Goal: Task Accomplishment & Management: Use online tool/utility

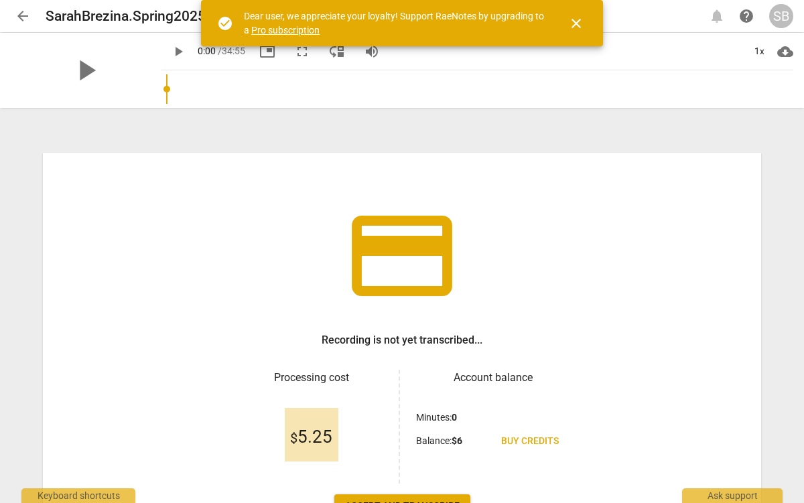
click at [576, 21] on span "close" at bounding box center [576, 23] width 16 height 16
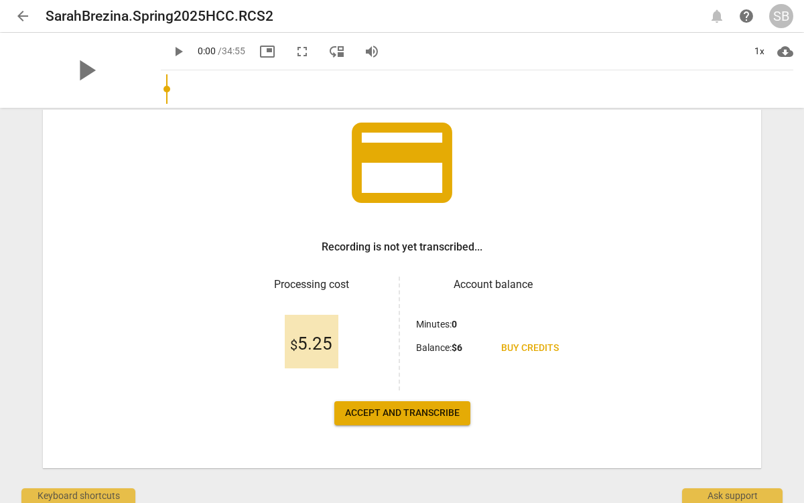
scroll to position [101, 0]
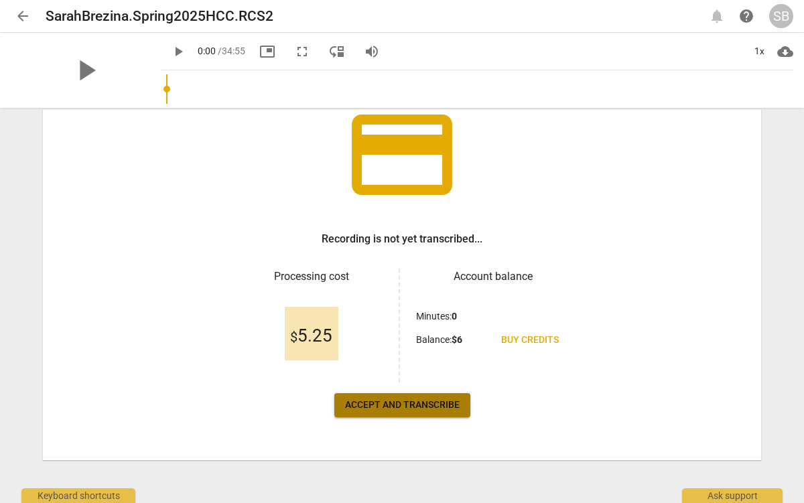
click at [394, 403] on span "Accept and transcribe" at bounding box center [402, 405] width 115 height 13
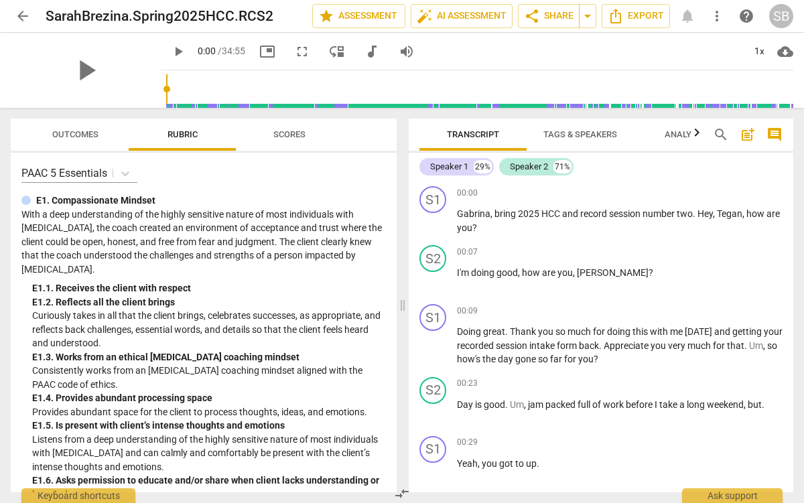
click at [585, 135] on span "Tags & Speakers" at bounding box center [581, 134] width 74 height 10
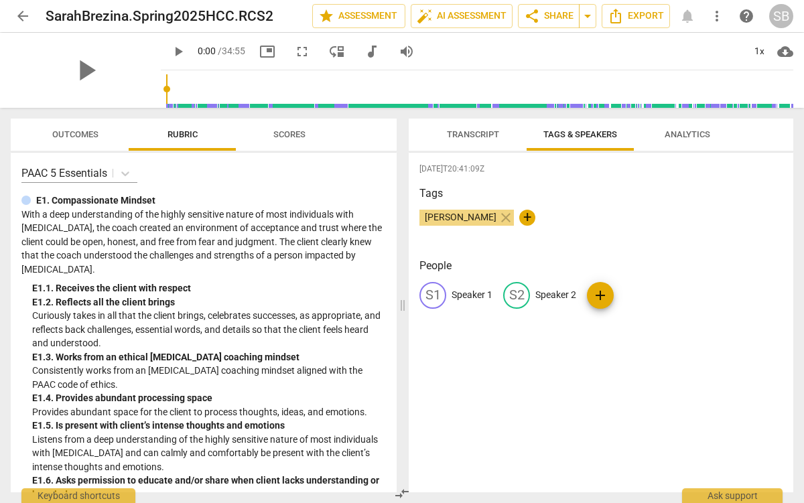
click at [470, 296] on p "Speaker 1" at bounding box center [472, 295] width 41 height 14
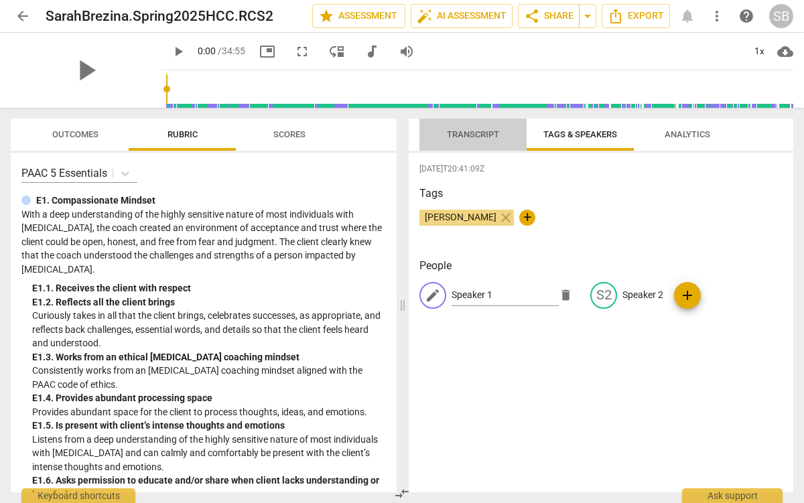
click at [477, 133] on span "Transcript" at bounding box center [473, 134] width 52 height 10
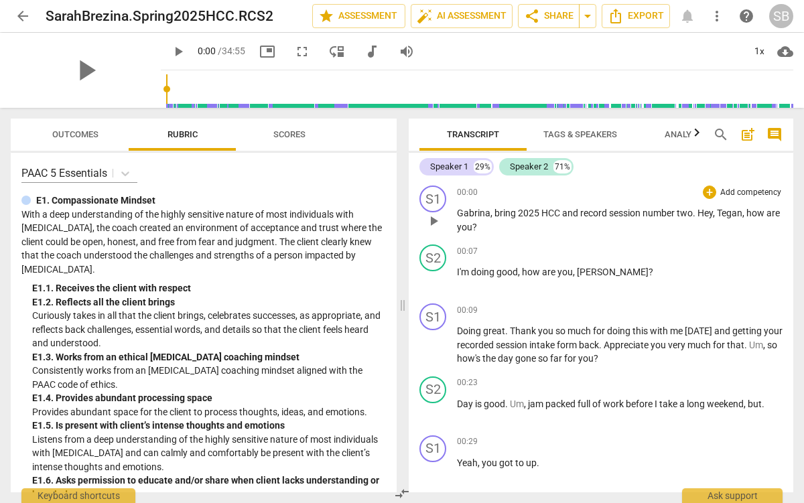
scroll to position [0, 0]
click at [561, 133] on span "Tags & Speakers" at bounding box center [581, 134] width 74 height 10
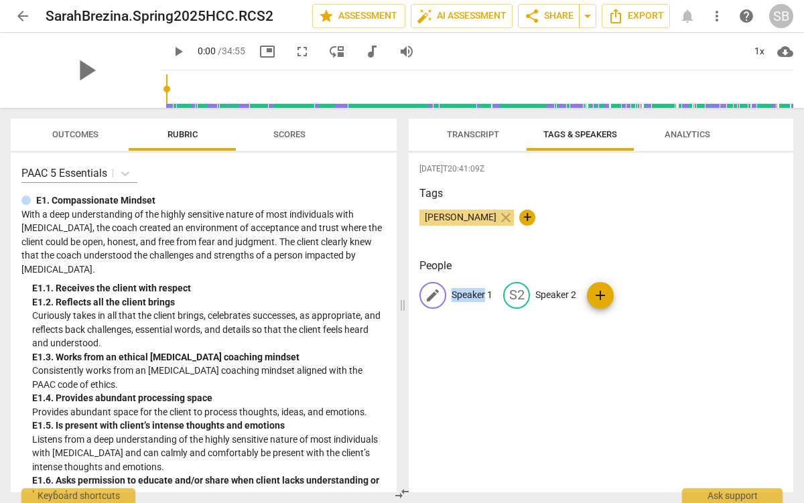
click at [458, 296] on p "Speaker 1" at bounding box center [472, 295] width 41 height 14
type input "[PERSON_NAME] (Coach)"
click at [623, 290] on p "Speaker 2" at bounding box center [643, 295] width 41 height 14
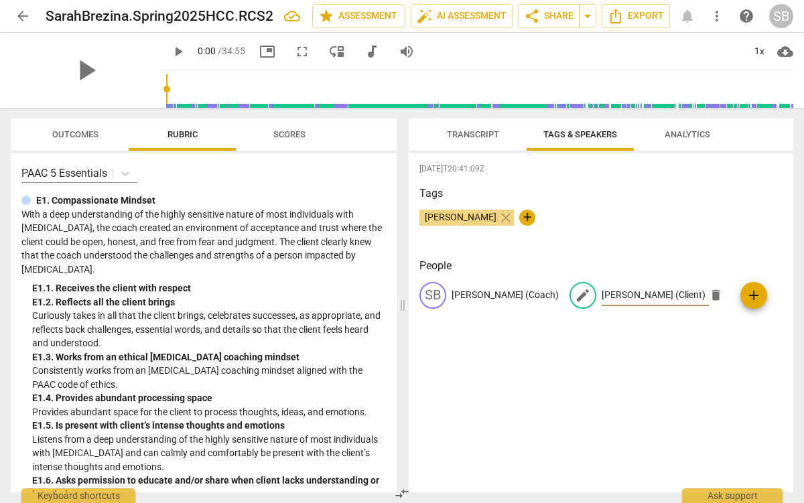
type input "[PERSON_NAME] (Client)"
click at [473, 131] on span "Transcript" at bounding box center [473, 134] width 52 height 10
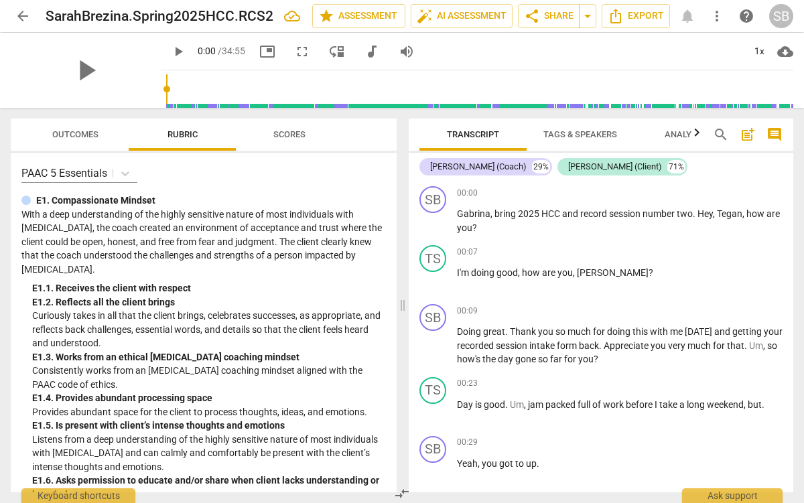
click at [306, 137] on span "Scores" at bounding box center [289, 134] width 32 height 10
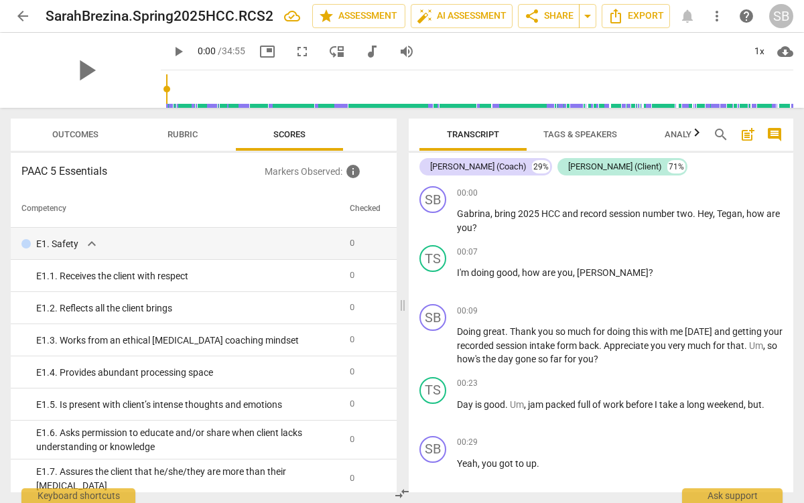
click at [182, 129] on span "Rubric" at bounding box center [183, 134] width 30 height 10
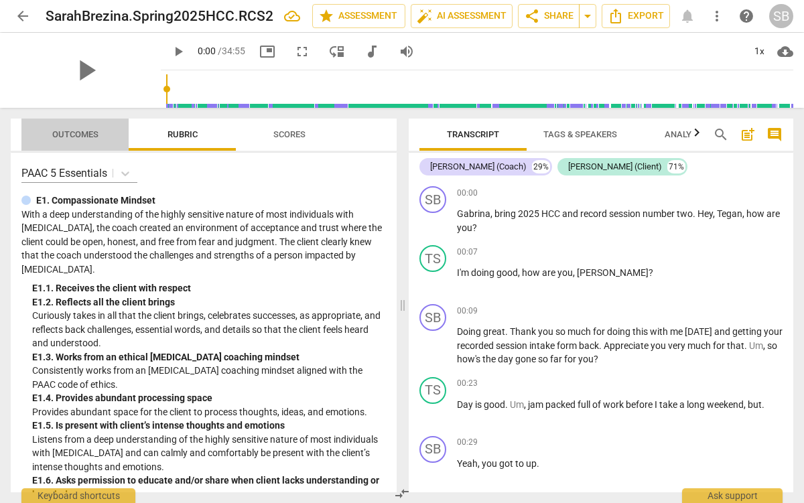
click at [92, 139] on span "Outcomes" at bounding box center [75, 134] width 46 height 10
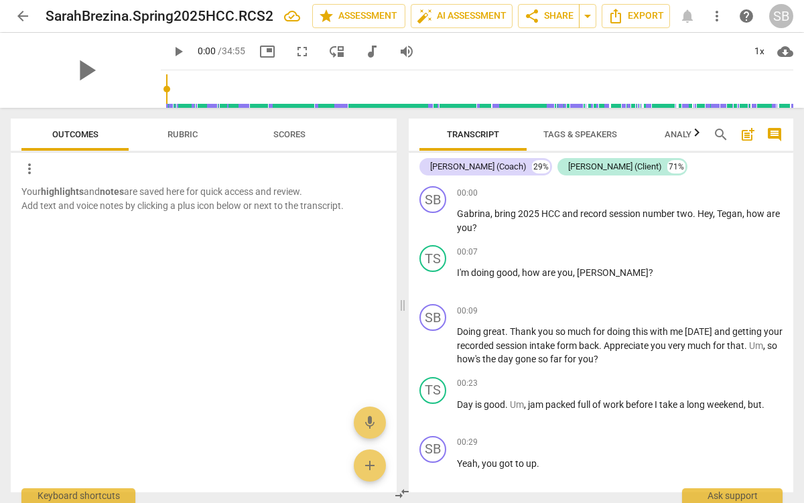
click at [169, 140] on span "Rubric" at bounding box center [182, 135] width 62 height 18
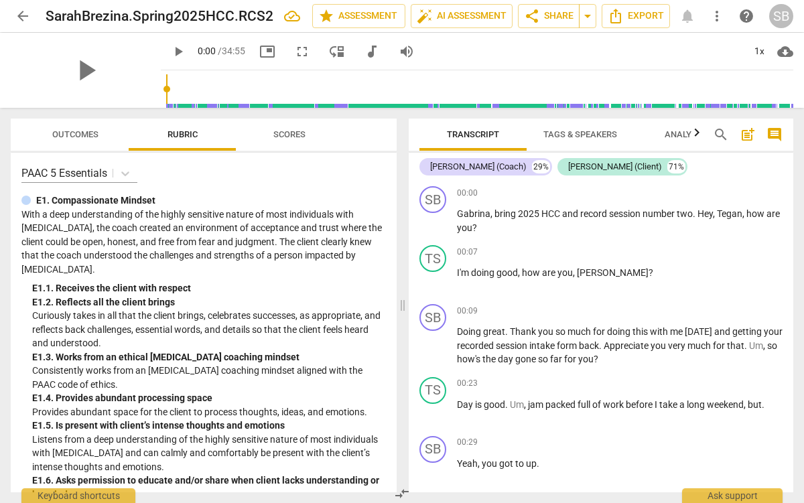
click at [469, 137] on span "Transcript" at bounding box center [473, 134] width 52 height 10
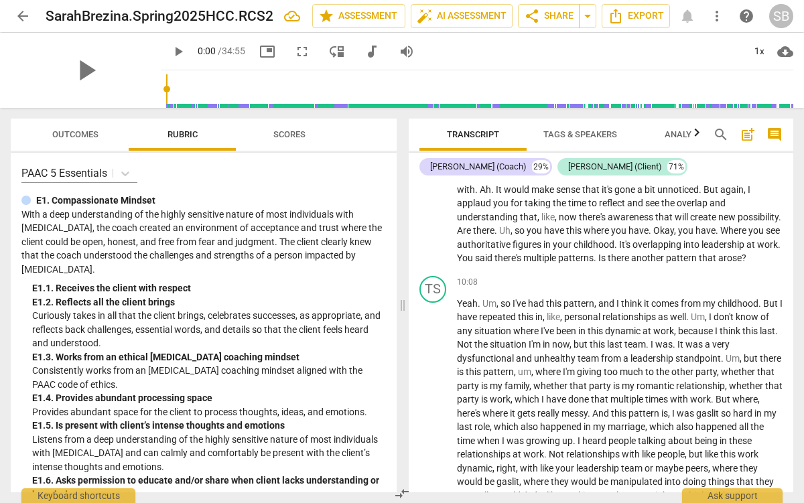
scroll to position [2248, 0]
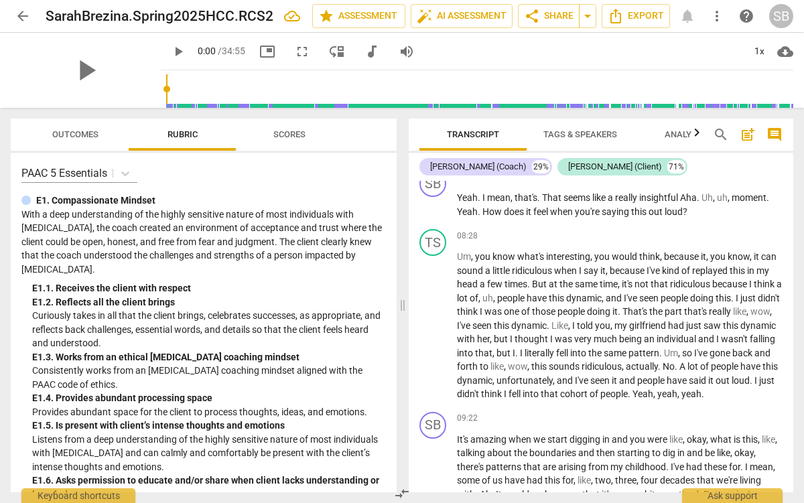
click at [784, 52] on span "cloud_download" at bounding box center [786, 52] width 16 height 16
click at [678, 210] on div at bounding box center [402, 251] width 804 height 503
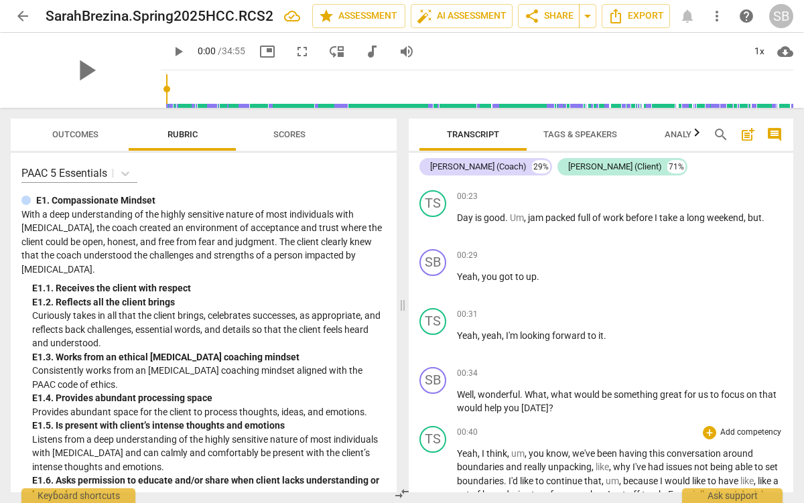
scroll to position [0, 0]
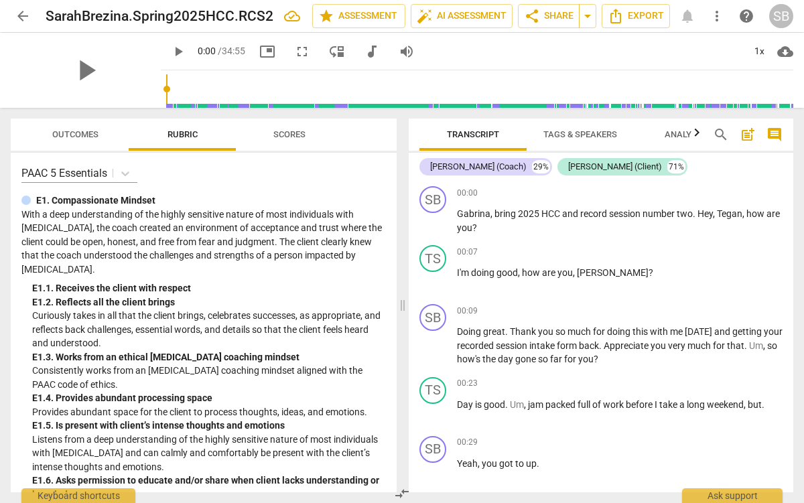
click at [697, 135] on icon "button" at bounding box center [697, 132] width 5 height 8
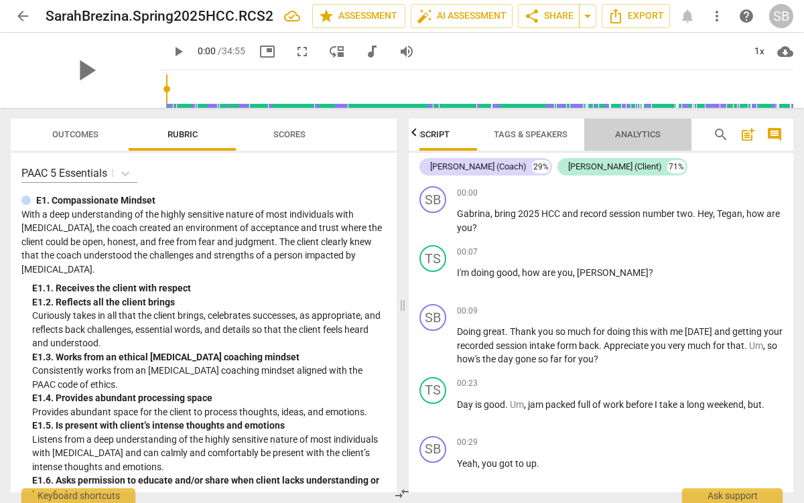
click at [646, 131] on span "Analytics" at bounding box center [638, 134] width 46 height 10
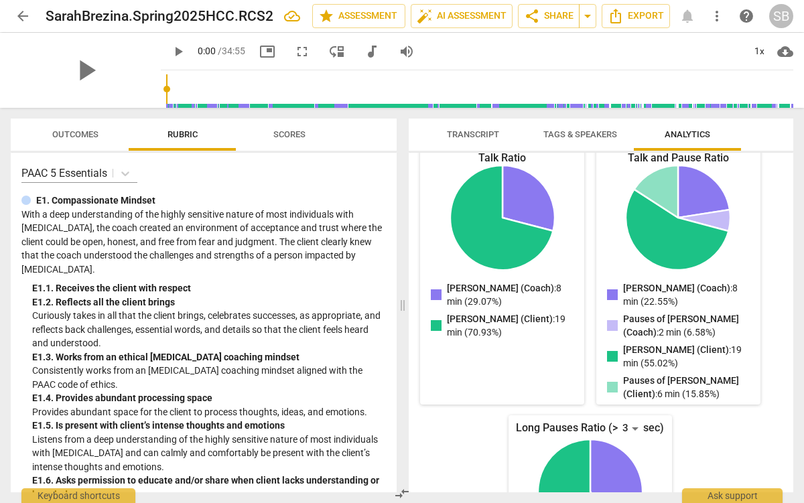
scroll to position [0, 0]
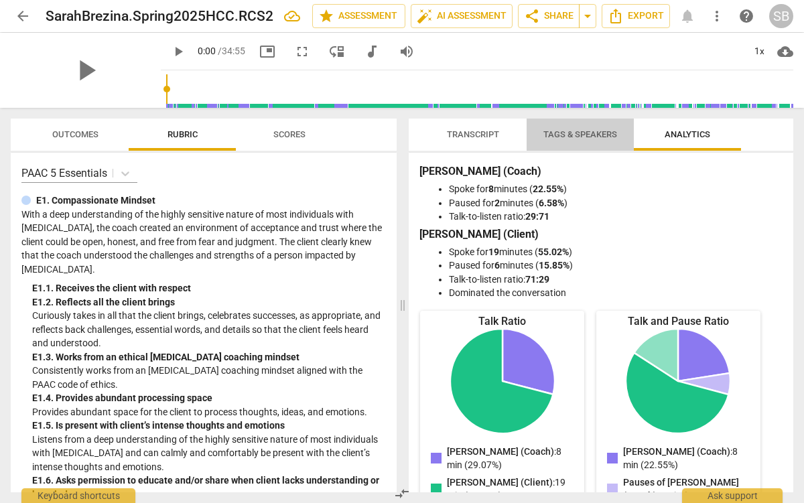
click at [566, 136] on span "Tags & Speakers" at bounding box center [581, 134] width 74 height 10
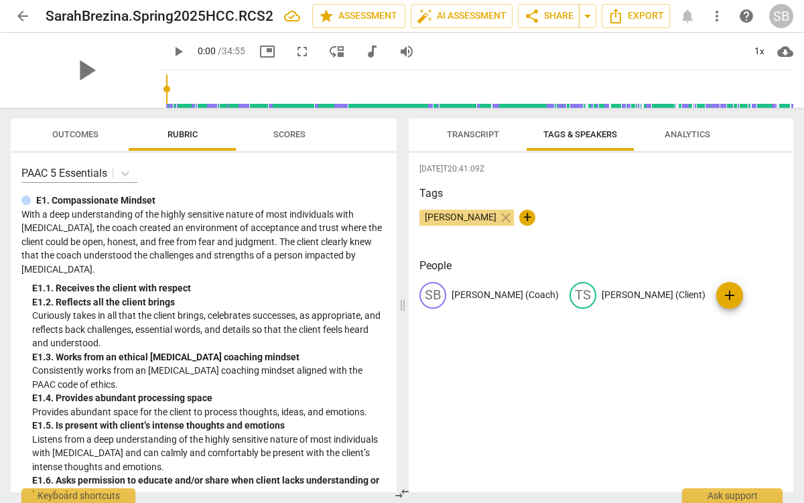
click at [481, 138] on span "Transcript" at bounding box center [473, 134] width 52 height 10
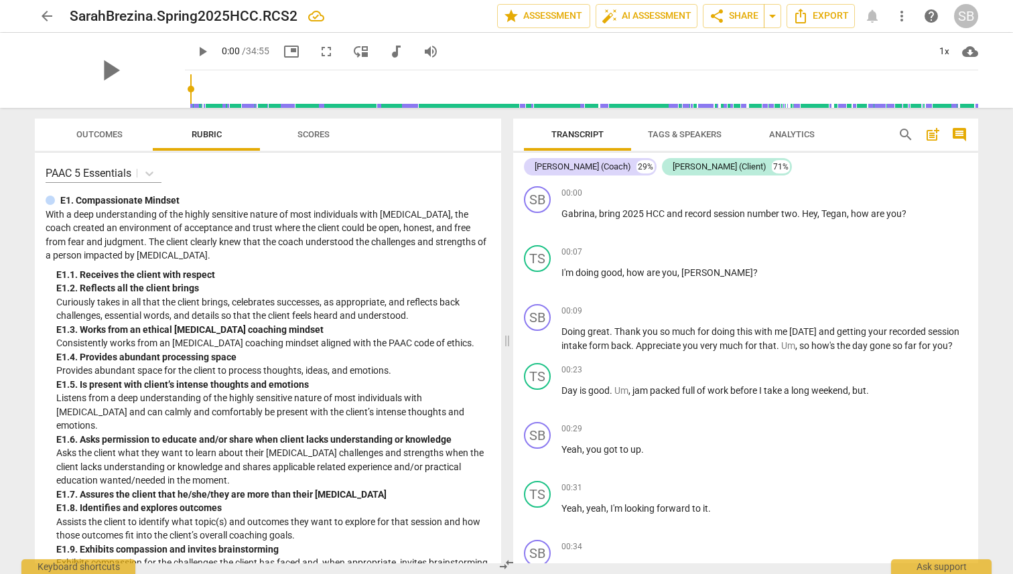
click at [804, 187] on div "arrow_back [PERSON_NAME].Spring2025HCC.RCS2 edit star Assessment auto_fix_high …" at bounding box center [506, 287] width 1013 height 574
click at [739, 8] on span "share Share" at bounding box center [734, 16] width 50 height 16
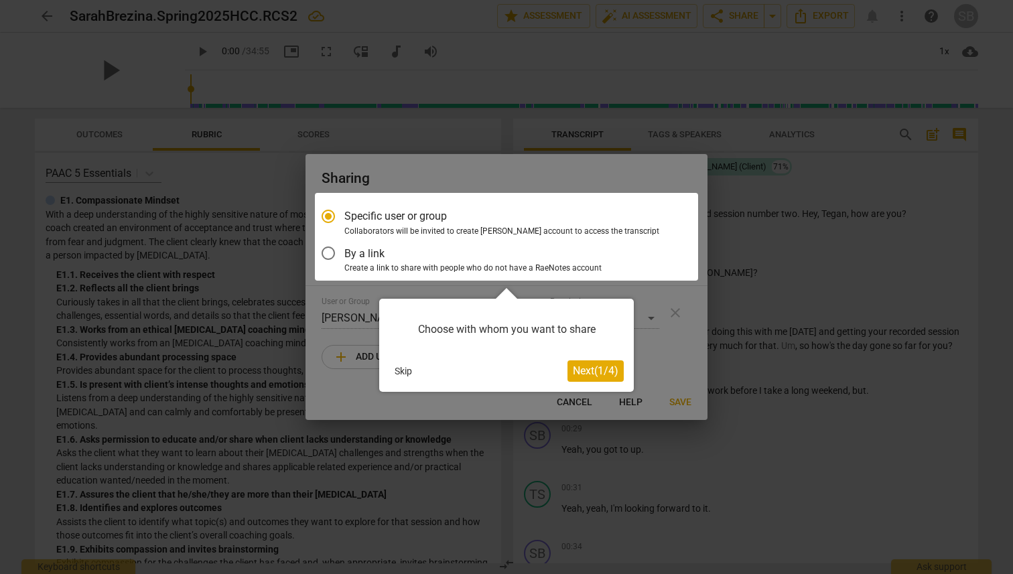
click at [406, 375] on button "Skip" at bounding box center [403, 371] width 28 height 20
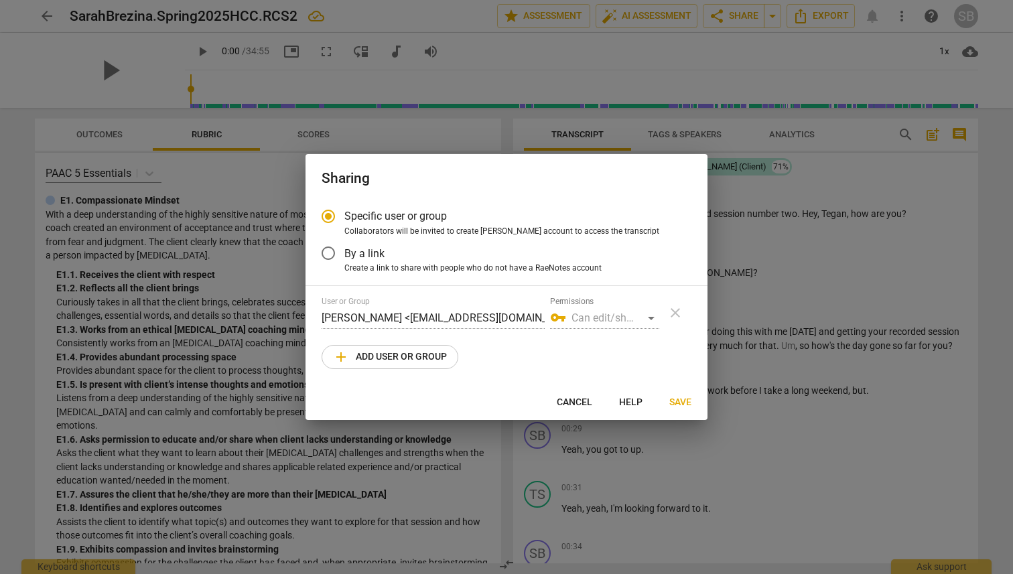
click at [582, 403] on span "Cancel" at bounding box center [575, 402] width 36 height 13
radio input "false"
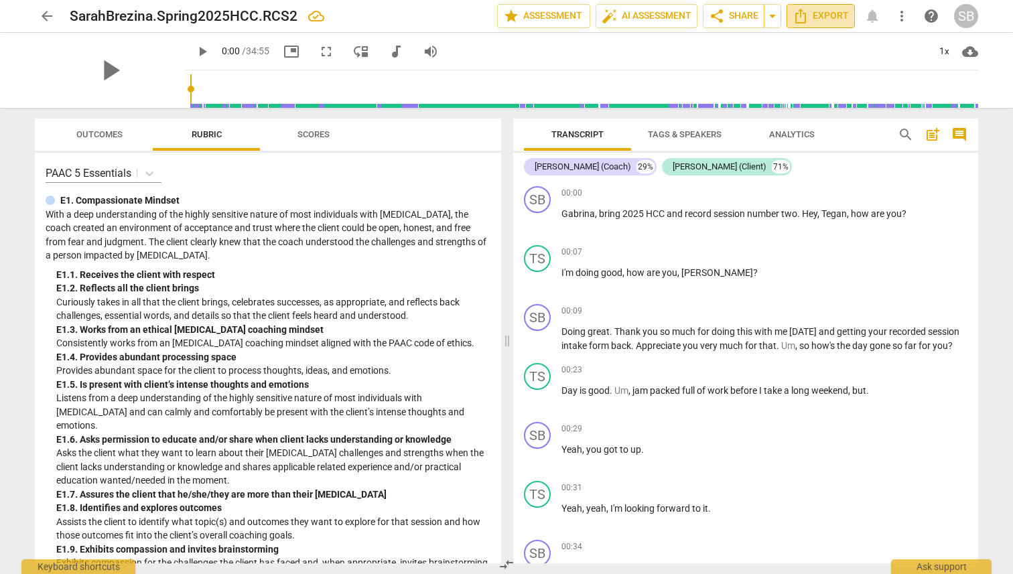
click at [804, 25] on button "Export" at bounding box center [821, 16] width 68 height 24
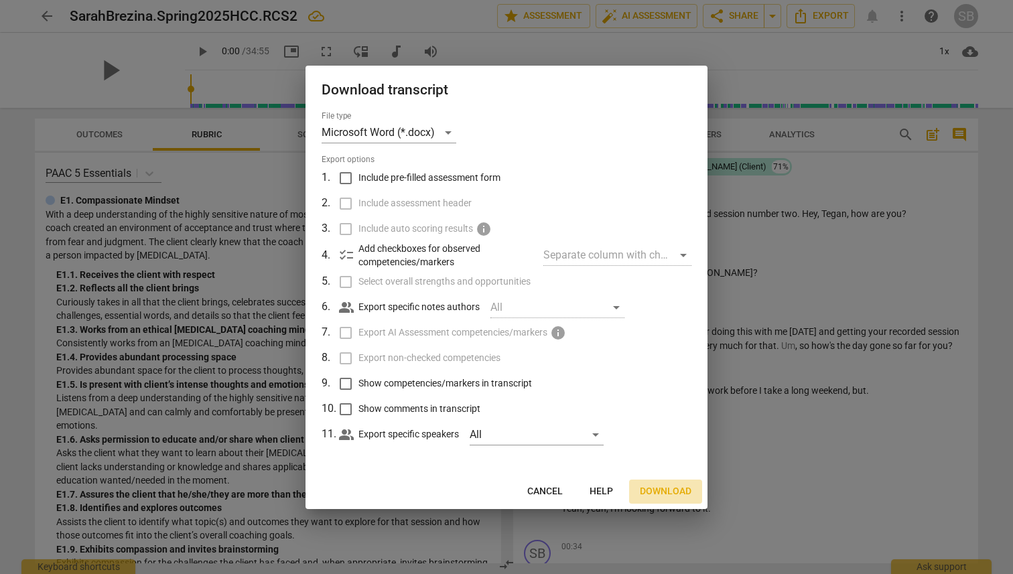
click at [674, 489] on span "Download" at bounding box center [666, 491] width 52 height 13
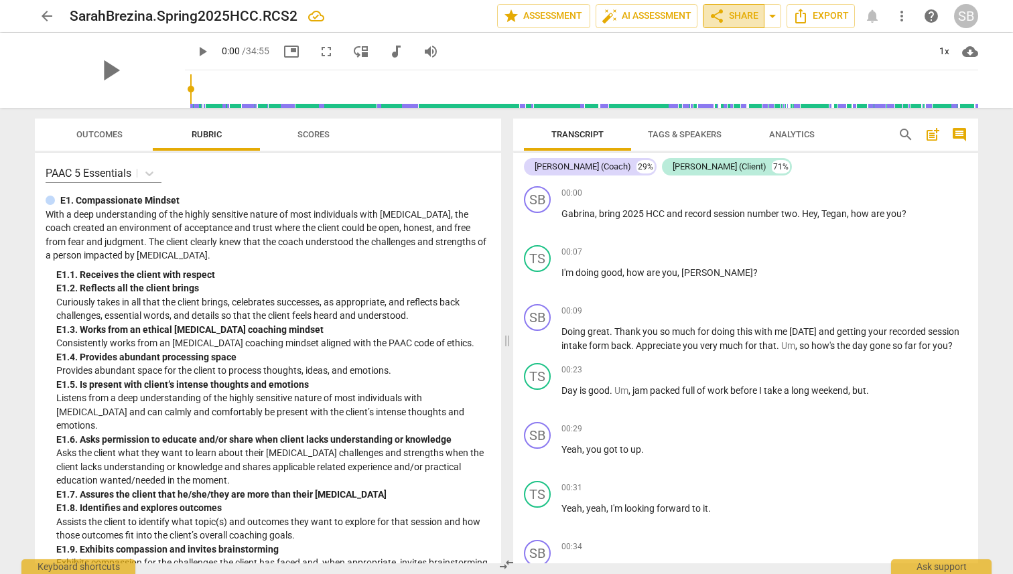
click at [730, 22] on span "share Share" at bounding box center [734, 16] width 50 height 16
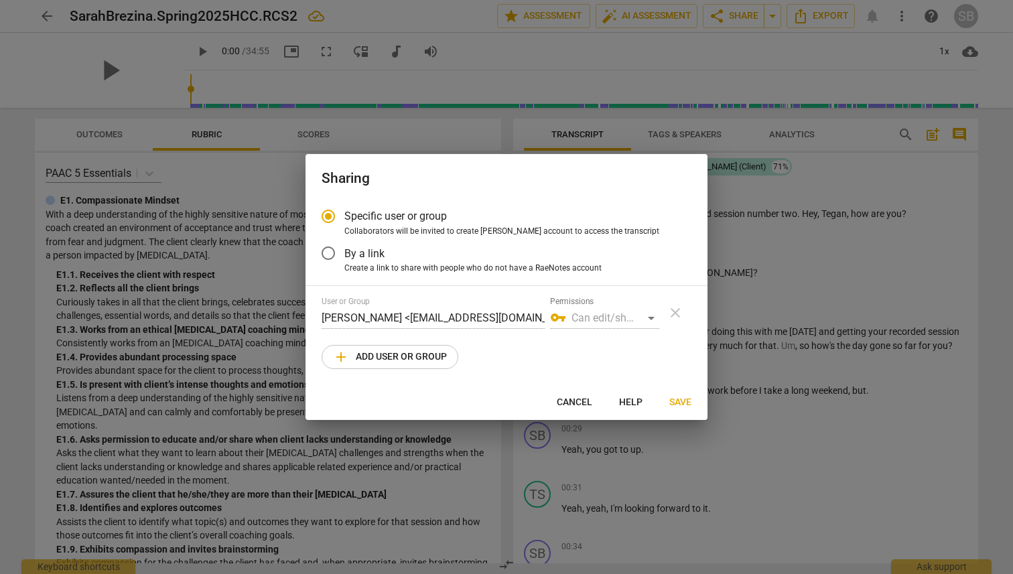
click at [580, 404] on span "Cancel" at bounding box center [575, 402] width 36 height 13
radio input "false"
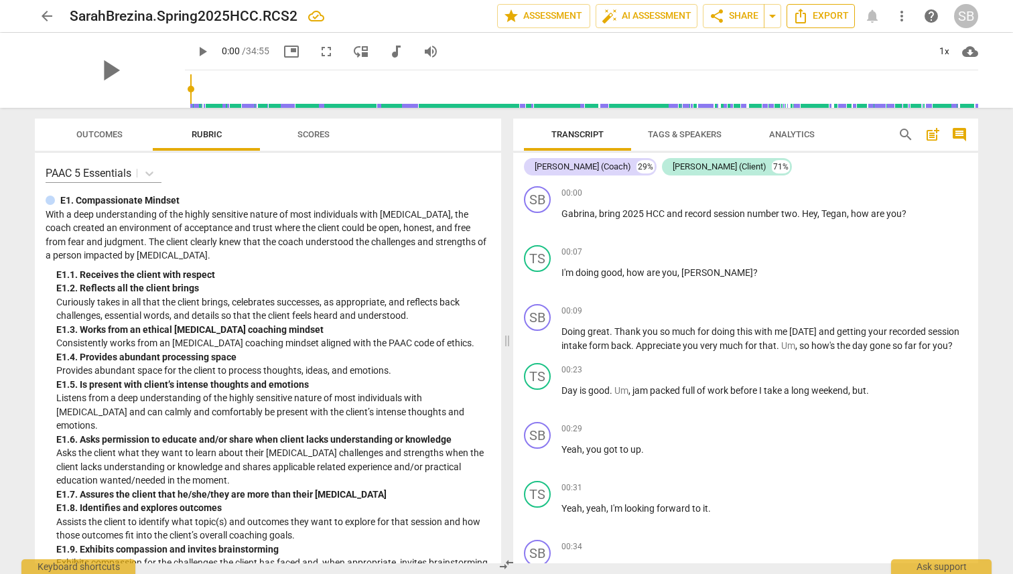
click at [804, 15] on span "Export" at bounding box center [821, 16] width 56 height 16
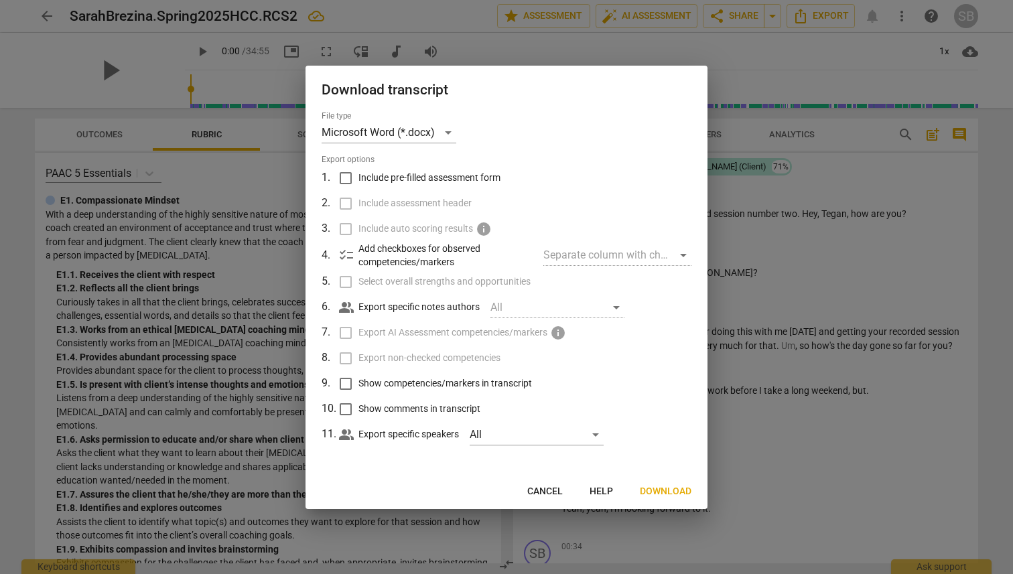
click at [347, 176] on input "Include pre-filled assessment form" at bounding box center [345, 178] width 25 height 25
checkbox input "true"
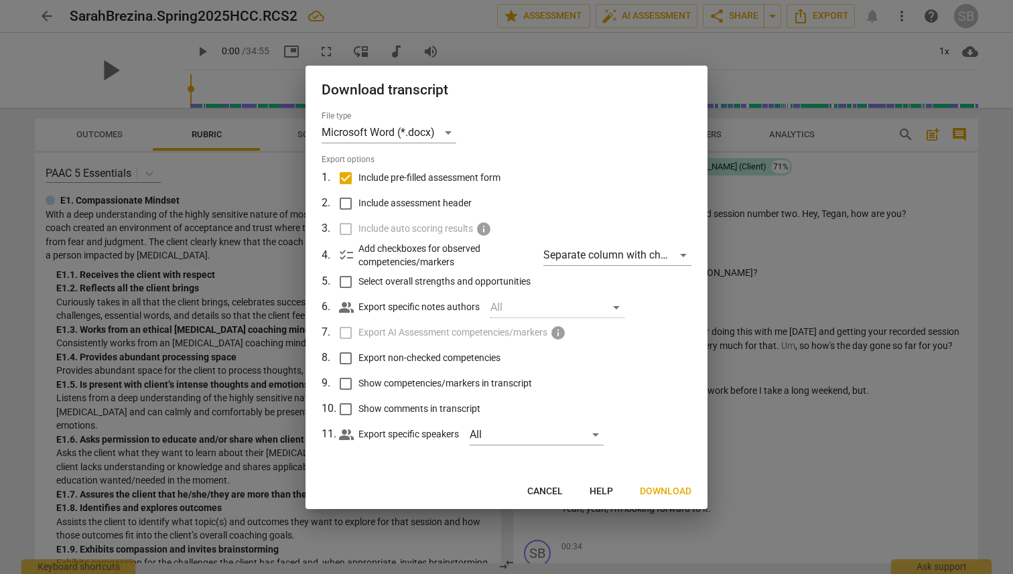
click at [669, 490] on span "Download" at bounding box center [666, 491] width 52 height 13
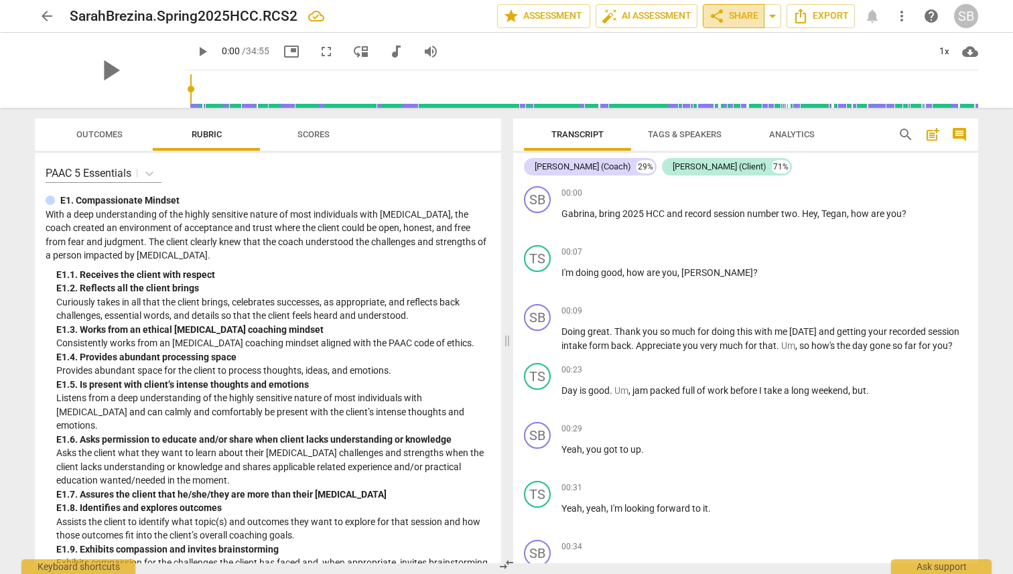
click at [759, 23] on button "share Share" at bounding box center [734, 16] width 62 height 24
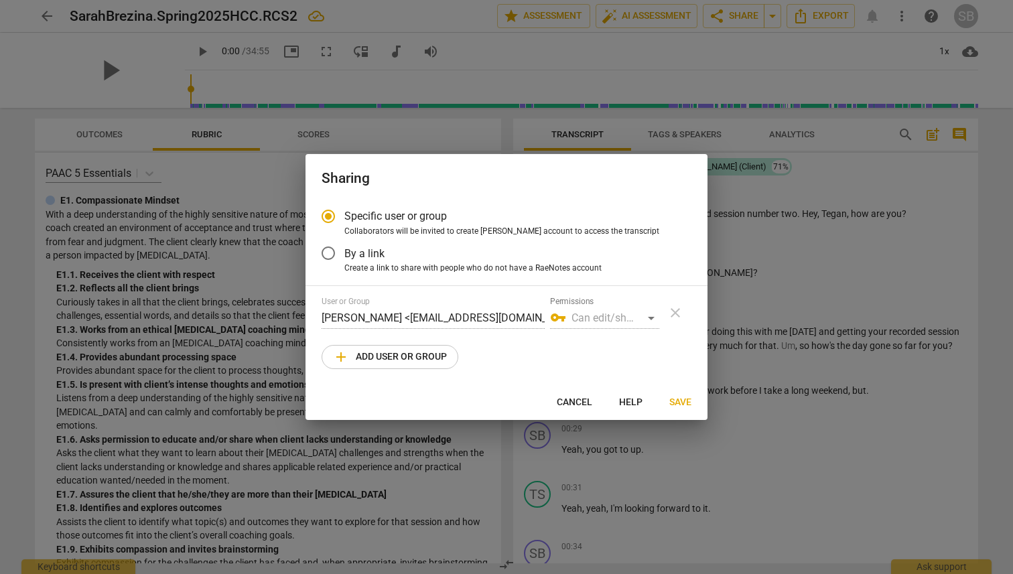
click at [579, 394] on button "Cancel" at bounding box center [574, 403] width 57 height 24
radio input "false"
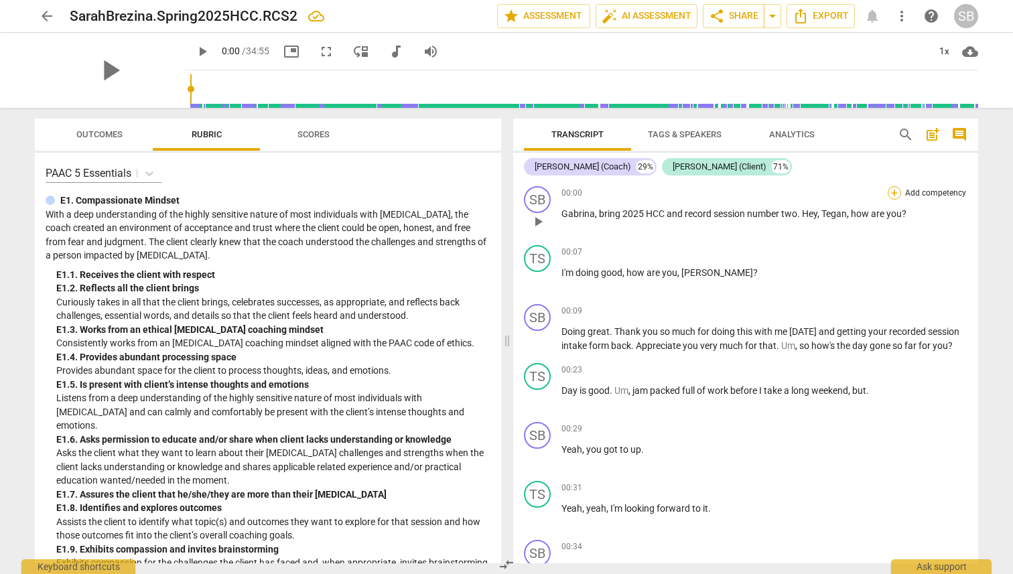
click at [804, 190] on div "+" at bounding box center [894, 192] width 13 height 13
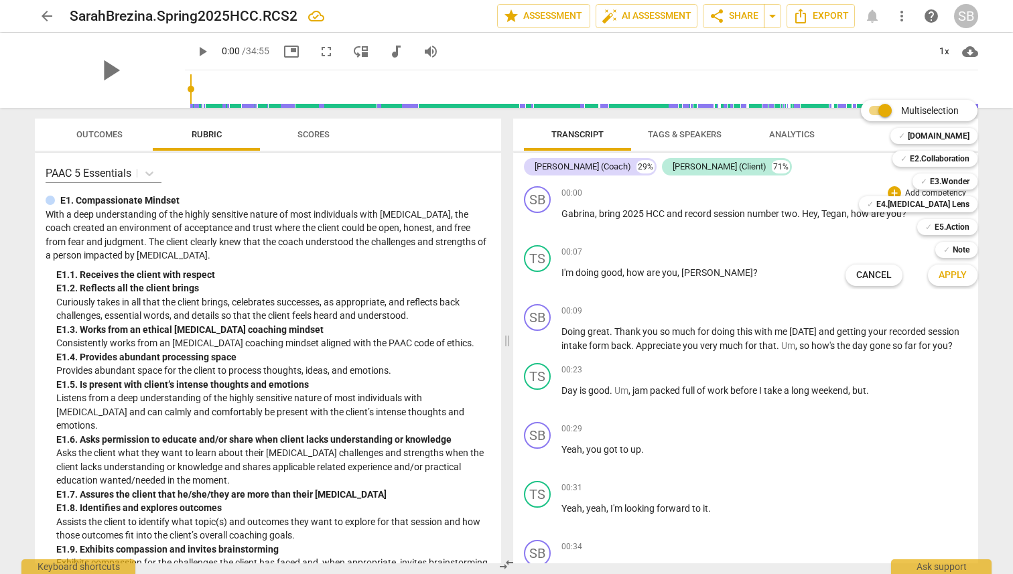
click at [804, 280] on span "Apply" at bounding box center [953, 275] width 28 height 13
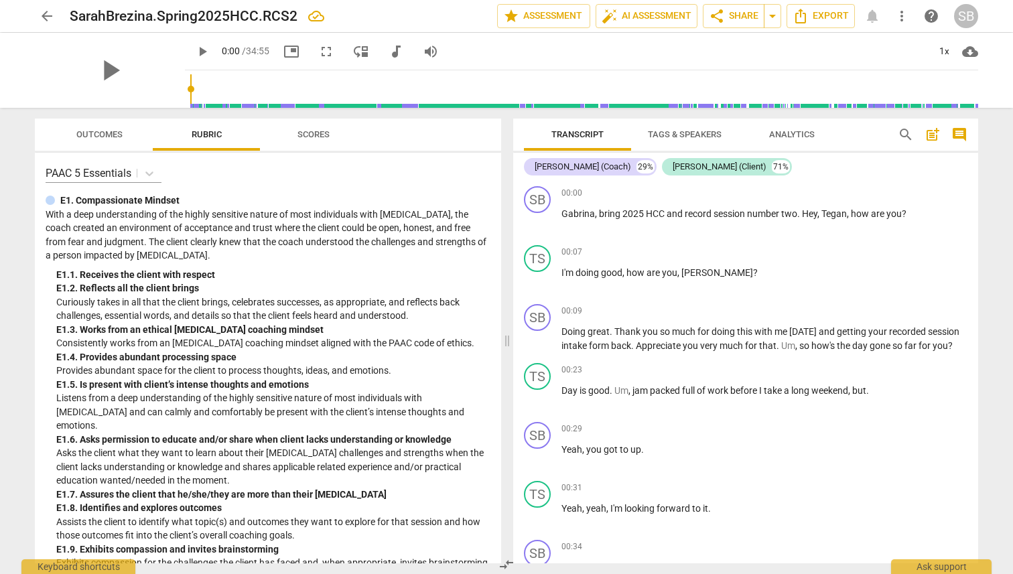
click at [90, 130] on span "Outcomes" at bounding box center [99, 134] width 46 height 10
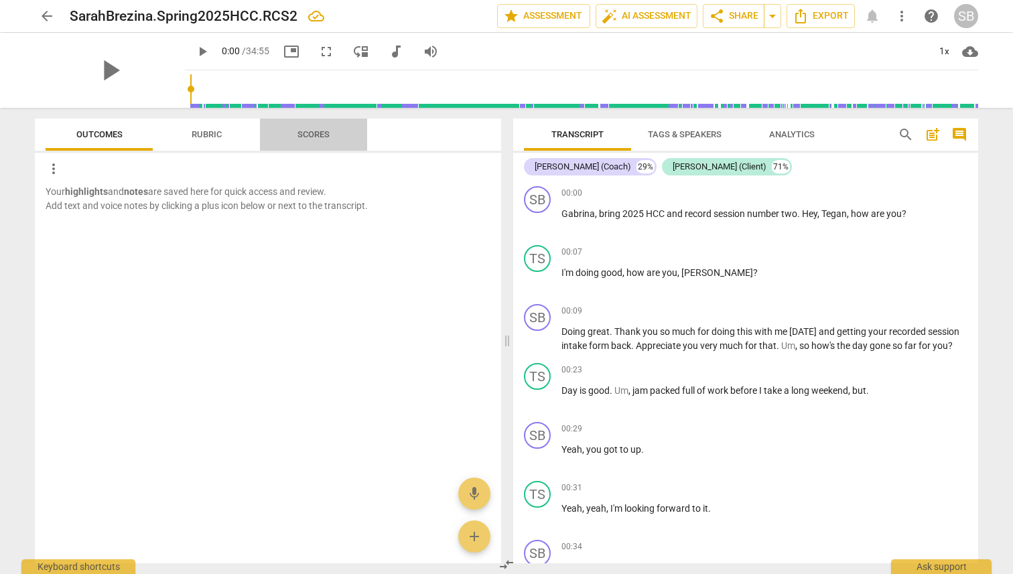
click at [329, 132] on span "Scores" at bounding box center [314, 134] width 32 height 10
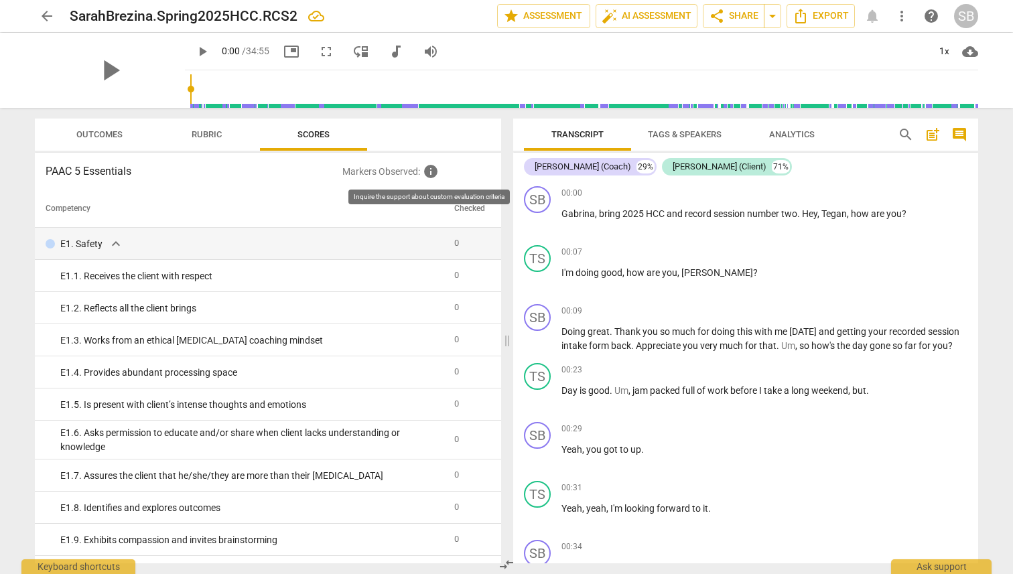
click at [428, 173] on span "info" at bounding box center [431, 172] width 16 height 16
click at [545, 16] on span "star Assessment" at bounding box center [543, 16] width 81 height 16
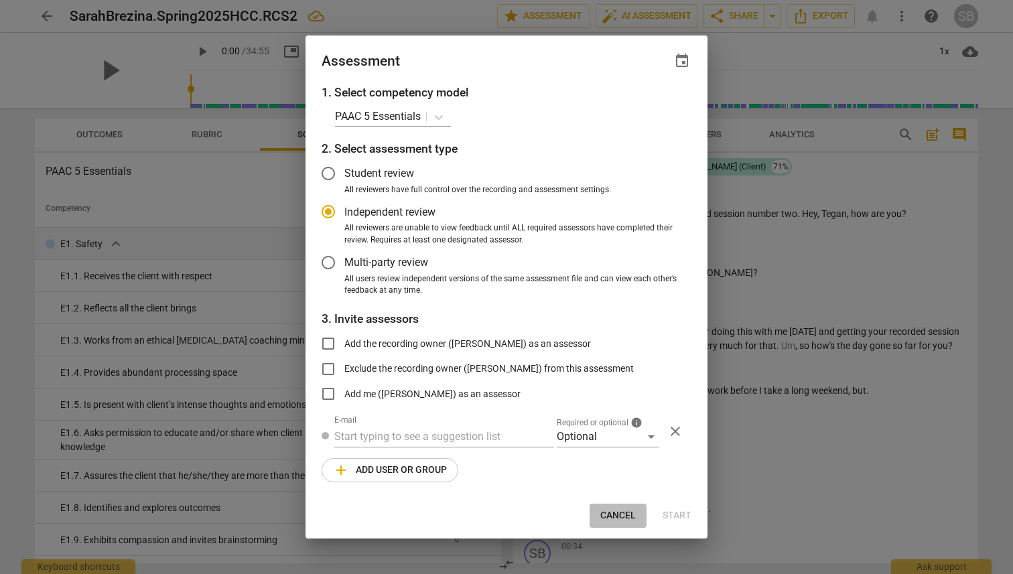
click at [619, 503] on span "Cancel" at bounding box center [619, 515] width 36 height 13
radio input "false"
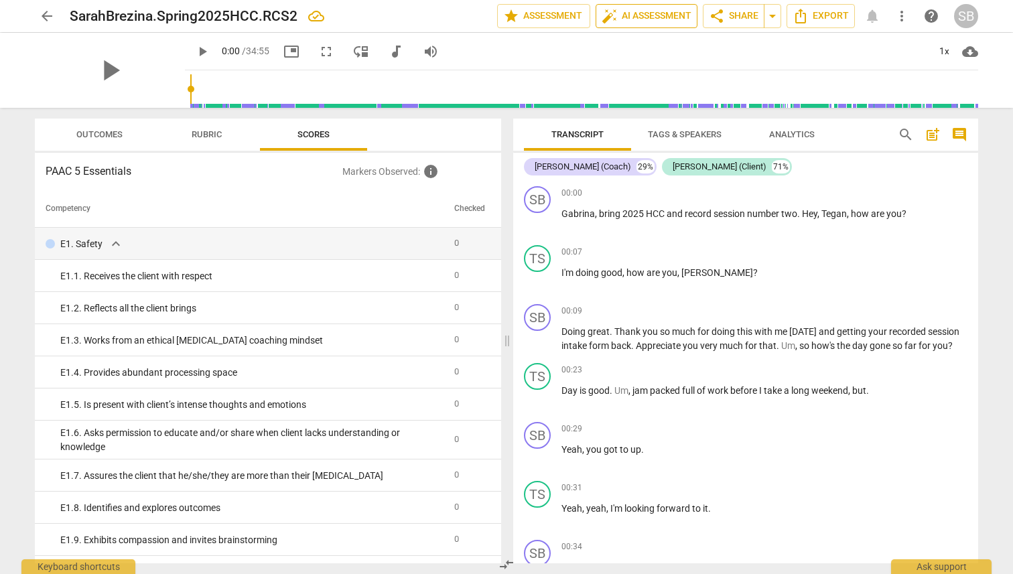
click at [645, 25] on button "auto_fix_high AI Assessment" at bounding box center [647, 16] width 102 height 24
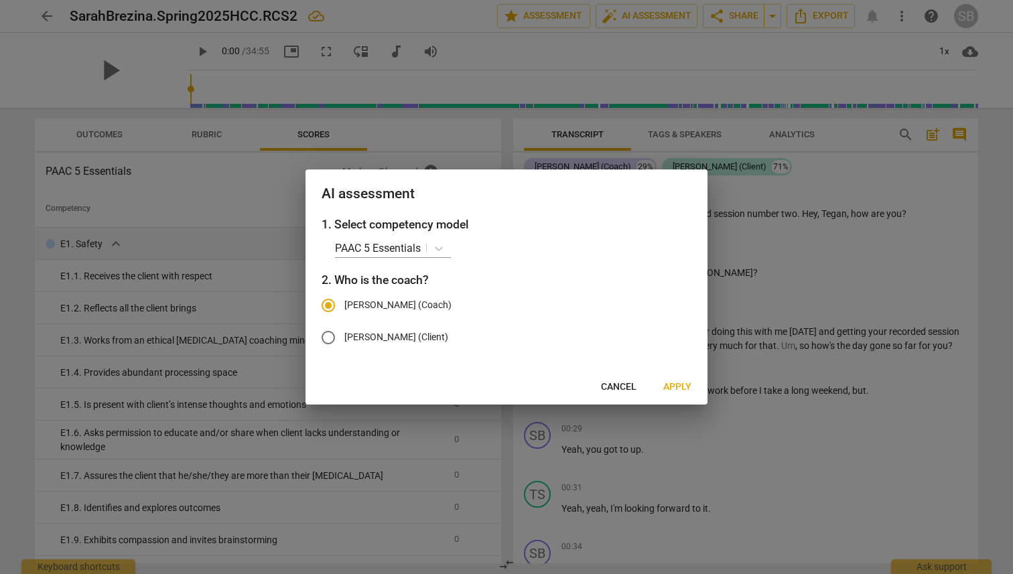
click at [678, 387] on span "Apply" at bounding box center [678, 387] width 28 height 13
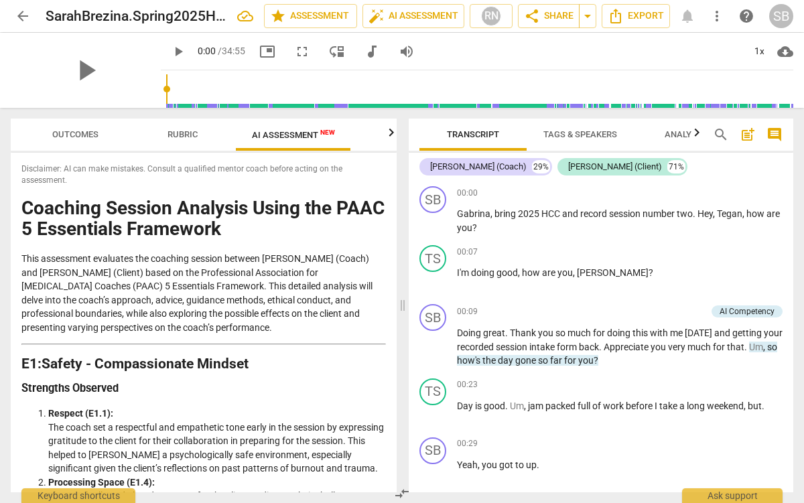
click at [274, 133] on span "AI Assessment New" at bounding box center [293, 135] width 83 height 10
click at [390, 136] on icon "button" at bounding box center [391, 132] width 5 height 8
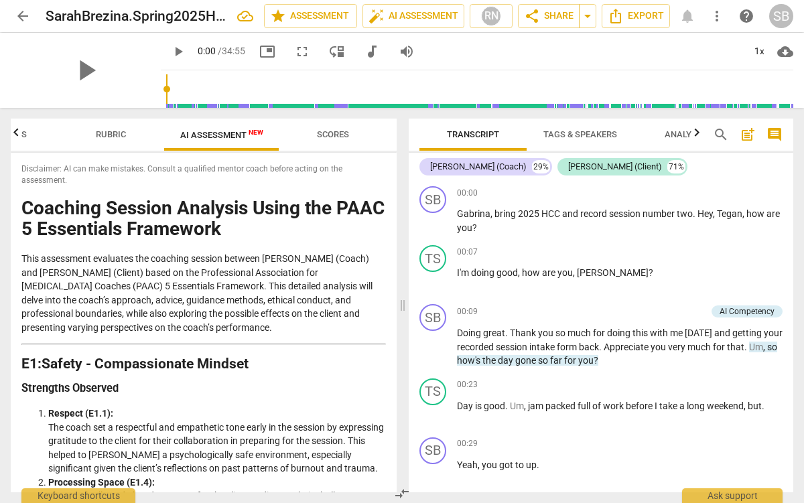
click at [220, 133] on span "AI Assessment New" at bounding box center [221, 135] width 83 height 10
click at [117, 135] on span "Rubric" at bounding box center [111, 134] width 30 height 10
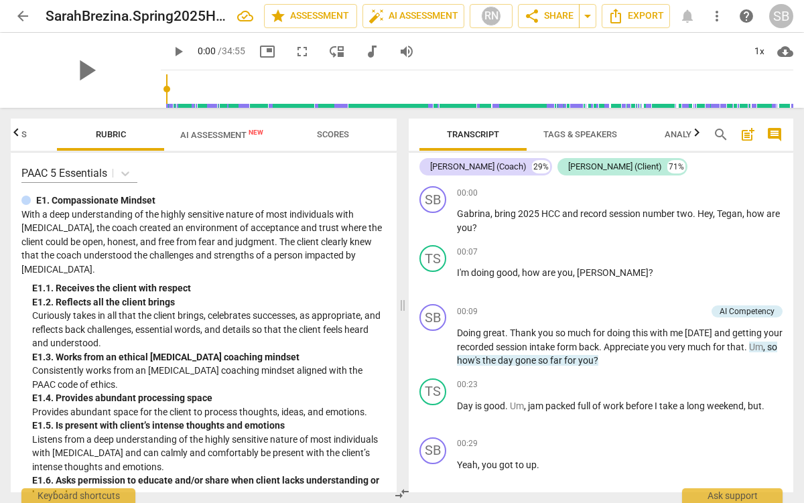
click at [209, 141] on span "AI Assessment New" at bounding box center [221, 135] width 115 height 20
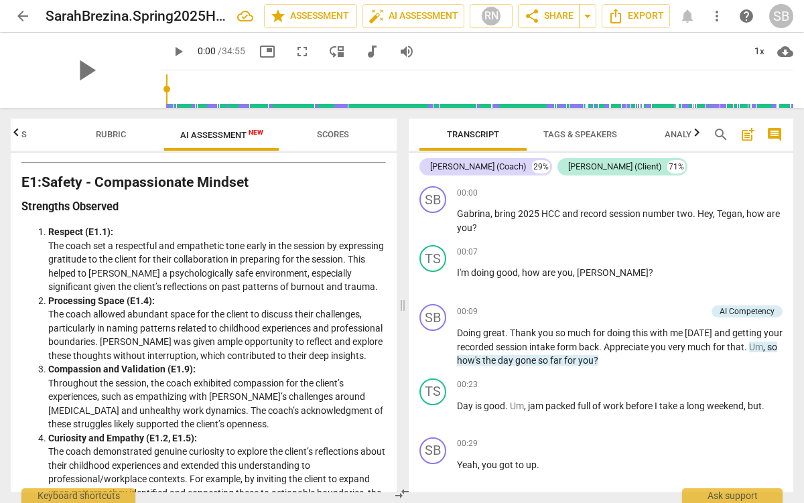
scroll to position [184, 0]
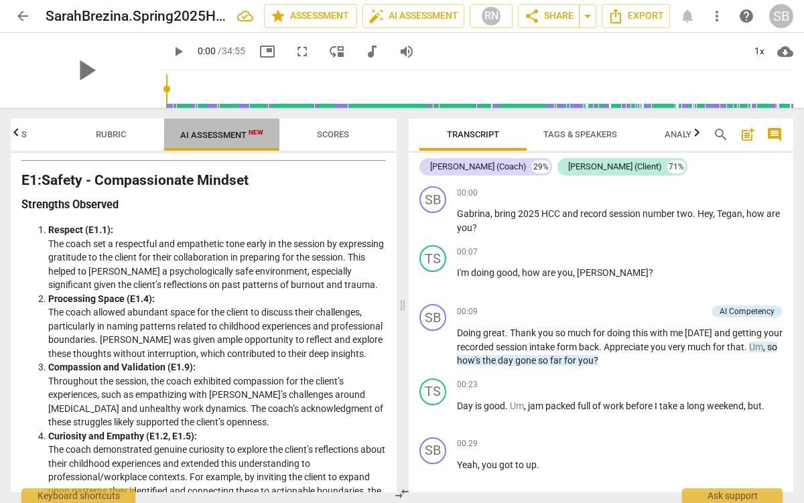
click at [227, 133] on span "AI Assessment New" at bounding box center [221, 135] width 83 height 10
click at [439, 16] on span "auto_fix_high AI Assessment" at bounding box center [414, 16] width 90 height 16
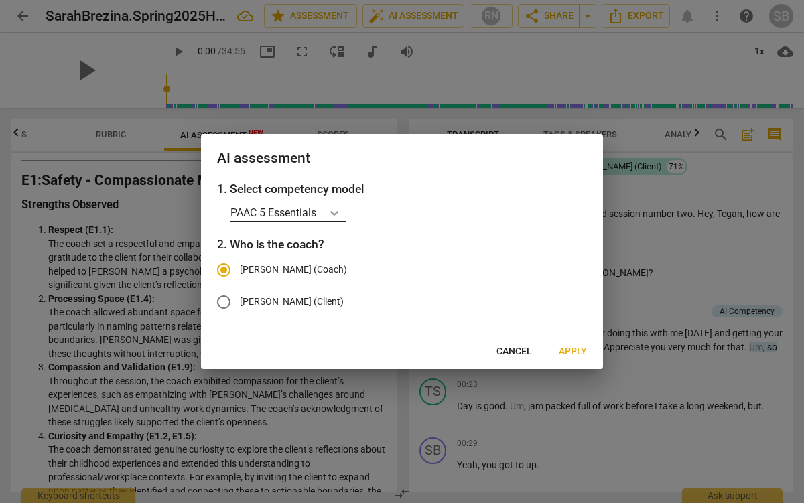
click at [334, 210] on icon at bounding box center [334, 212] width 13 height 13
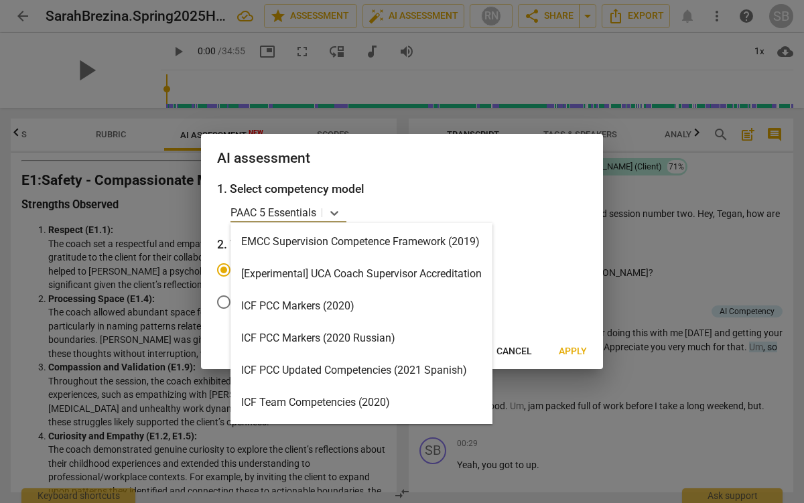
click at [361, 304] on div "ICF PCC Markers (2020)" at bounding box center [362, 306] width 262 height 32
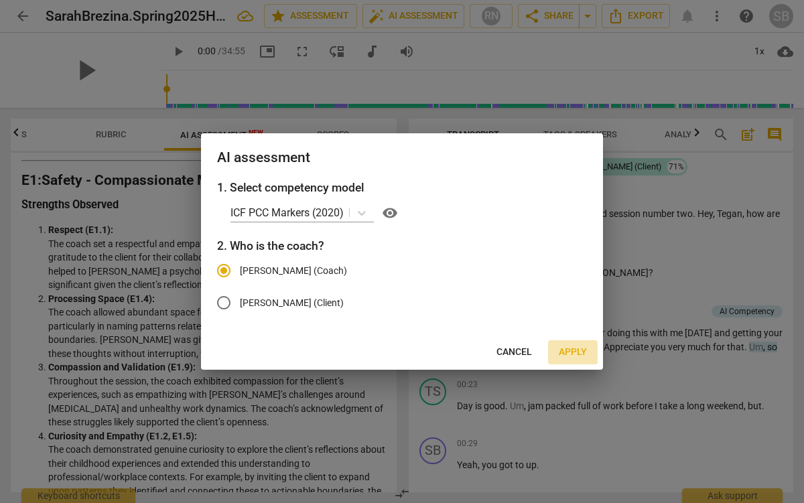
click at [580, 351] on span "Apply" at bounding box center [573, 352] width 28 height 13
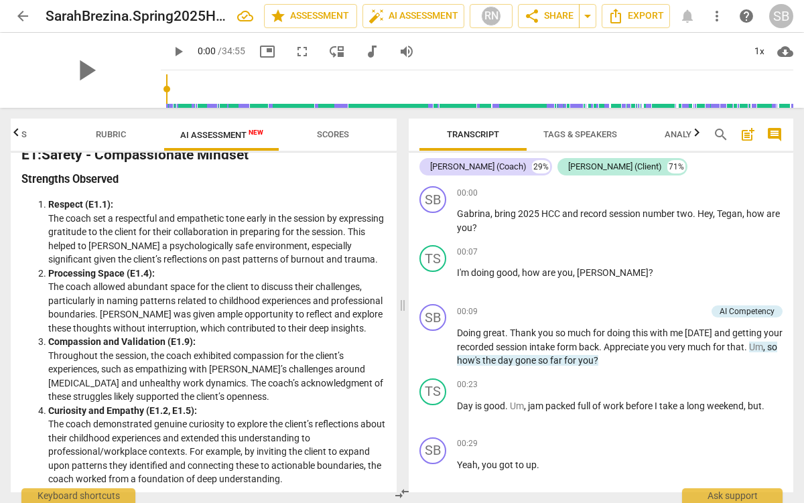
scroll to position [212, 0]
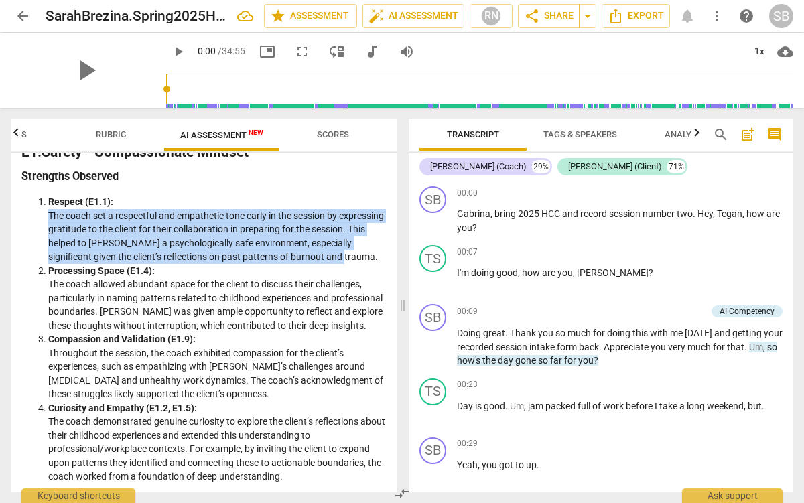
drag, startPoint x: 378, startPoint y: 257, endPoint x: 42, endPoint y: 218, distance: 338.8
click at [42, 218] on ol "Respect (E1.1): The coach set a respectful and empathetic tone early in the ses…" at bounding box center [203, 339] width 365 height 289
copy li "The coach set a respectful and empathetic tone early in the session by expressi…"
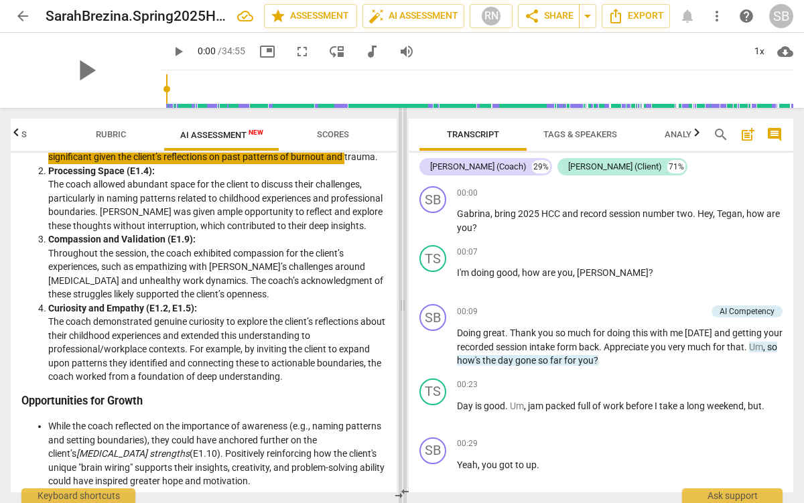
scroll to position [311, 0]
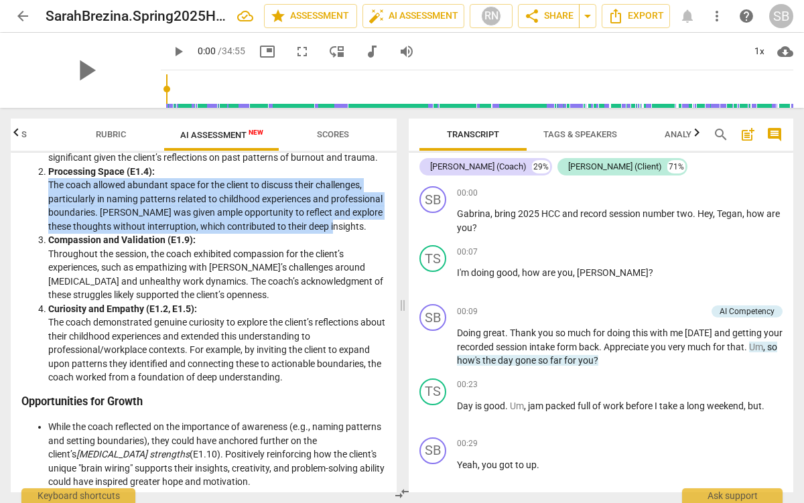
drag, startPoint x: 100, startPoint y: 238, endPoint x: 49, endPoint y: 186, distance: 73.0
click at [49, 186] on li "Processing Space (E1.4): The coach allowed abundant space for the client to dis…" at bounding box center [217, 199] width 338 height 69
copy li "The coach allowed abundant space for the client to discuss their challenges, pa…"
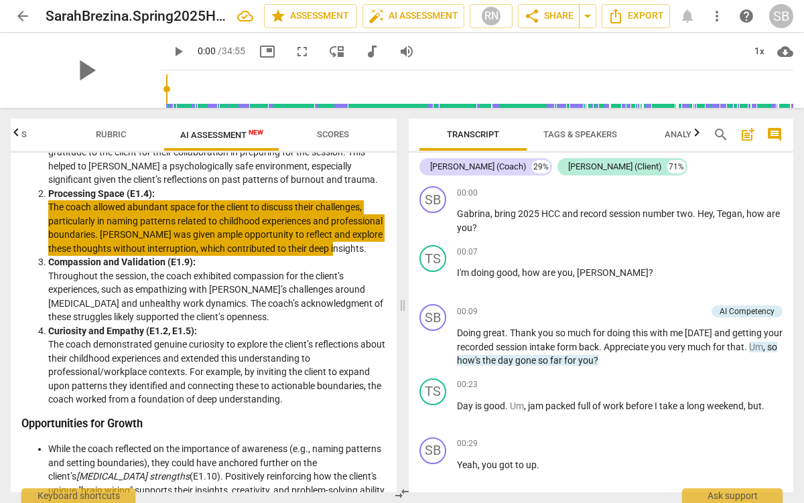
scroll to position [295, 0]
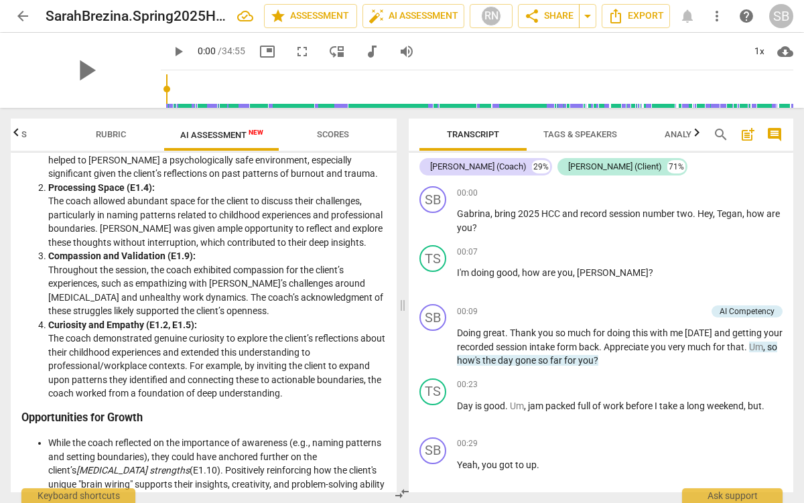
click at [226, 318] on li "Compassion and Validation (E1.9): Throughout the session, the coach exhibited c…" at bounding box center [217, 283] width 338 height 69
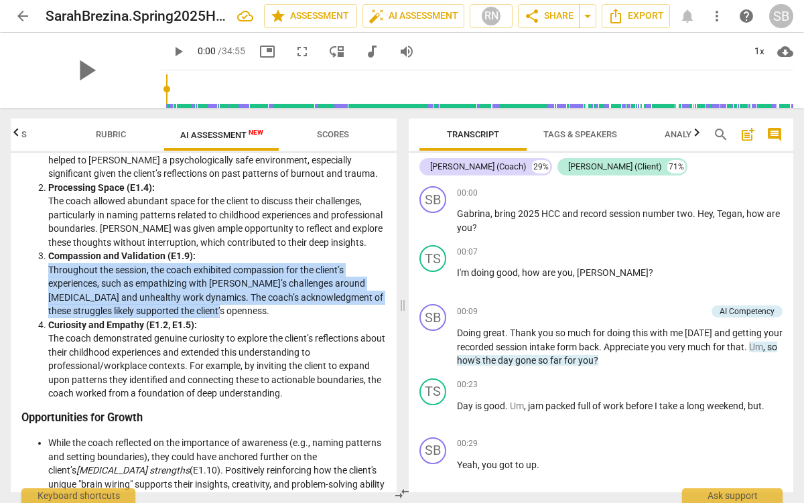
drag, startPoint x: 217, startPoint y: 327, endPoint x: 44, endPoint y: 278, distance: 179.1
click at [44, 278] on ol "Respect (E1.1): The coach set a respectful and empathetic tone early in the ses…" at bounding box center [203, 256] width 365 height 289
copy li "Throughout the session, the coach exhibited compassion for the client’s experie…"
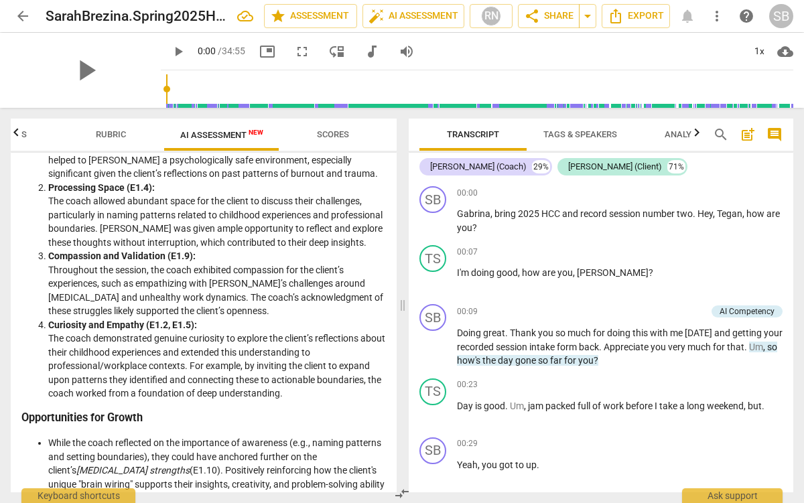
click at [307, 401] on li "Curiosity and Empathy (E1.2, E1.5): The coach demonstrated genuine curiosity to…" at bounding box center [217, 359] width 338 height 82
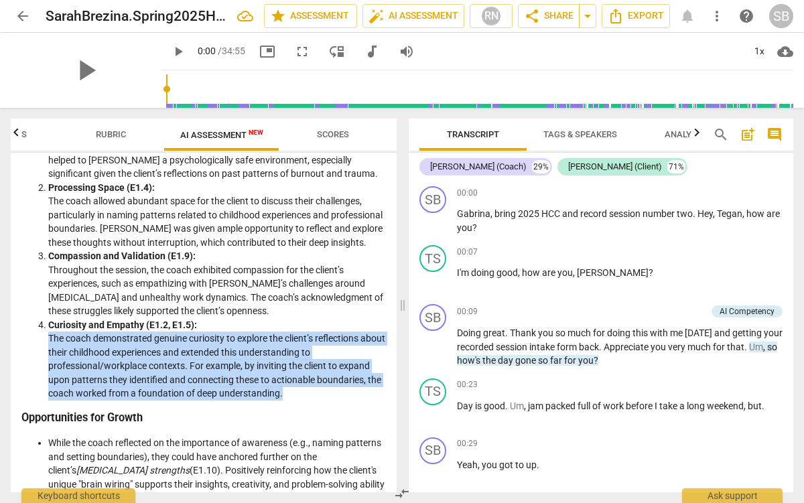
drag, startPoint x: 309, startPoint y: 410, endPoint x: 16, endPoint y: 355, distance: 298.2
click at [16, 355] on div "Disclaimer: AI can make mistakes. Consult a qualified mentor coach before actin…" at bounding box center [204, 323] width 386 height 340
copy li "The coach demonstrated genuine curiosity to explore the client’s reflections ab…"
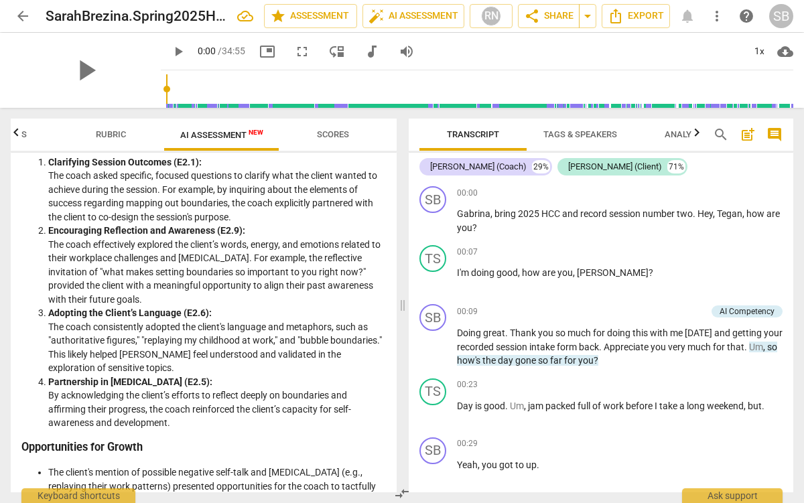
scroll to position [723, 0]
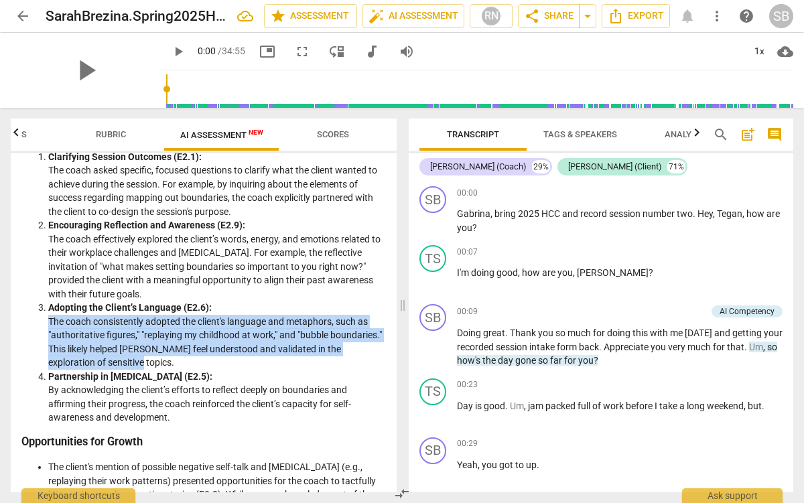
drag, startPoint x: 188, startPoint y: 378, endPoint x: 42, endPoint y: 338, distance: 151.6
click at [42, 338] on ol "Clarifying Session Outcomes (E2.1): The coach asked specific, focused questions…" at bounding box center [203, 287] width 365 height 275
drag, startPoint x: 49, startPoint y: 249, endPoint x: 180, endPoint y: 302, distance: 141.6
click at [180, 301] on li "Encouraging Reflection and Awareness (E2.9): The coach effectively explored the…" at bounding box center [217, 260] width 338 height 82
copy li "The coach effectively explored the client’s words, energy, and emotions related…"
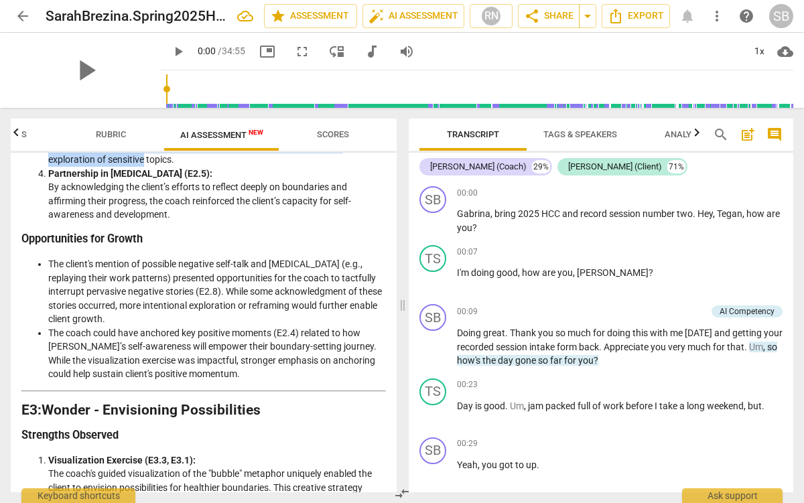
scroll to position [939, 0]
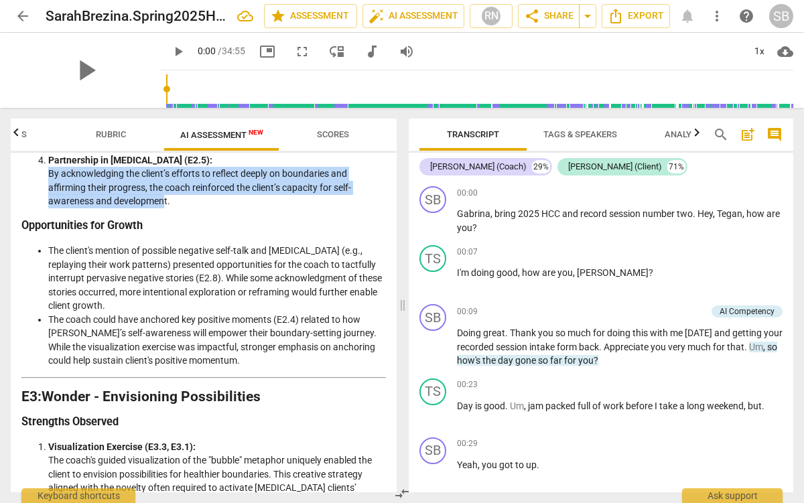
drag, startPoint x: 164, startPoint y: 212, endPoint x: 40, endPoint y: 187, distance: 127.3
click at [40, 187] on ol "Clarifying Session Outcomes (E2.1): The coach asked specific, focused questions…" at bounding box center [203, 71] width 365 height 275
copy li "By acknowledging the client’s efforts to reflect deeply on boundaries and affir…"
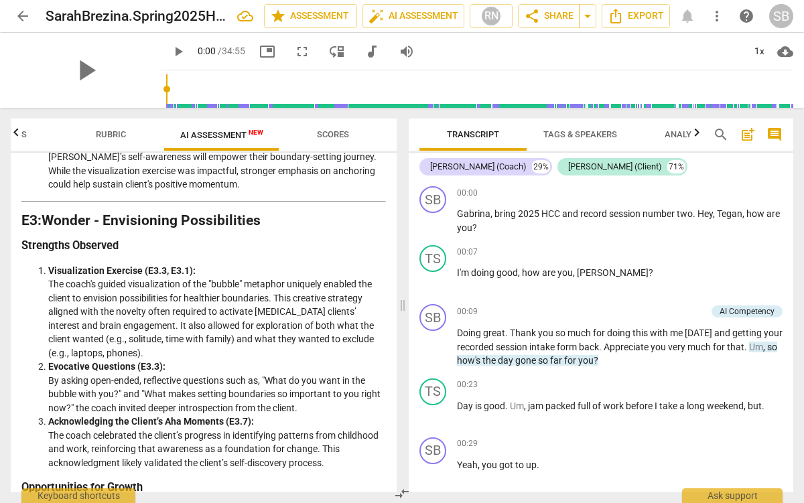
scroll to position [1143, 0]
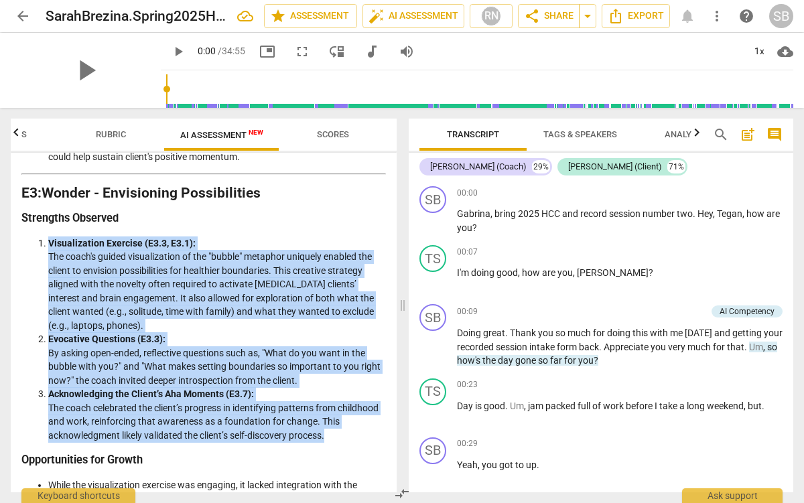
drag, startPoint x: 294, startPoint y: 435, endPoint x: 13, endPoint y: 247, distance: 337.6
click at [13, 247] on div "Disclaimer: AI can make mistakes. Consult a qualified mentor coach before actin…" at bounding box center [204, 323] width 386 height 340
click at [63, 279] on li "Visualization Exercise (E3.3, E3.1): The coach's guided visualization of the "b…" at bounding box center [217, 285] width 338 height 97
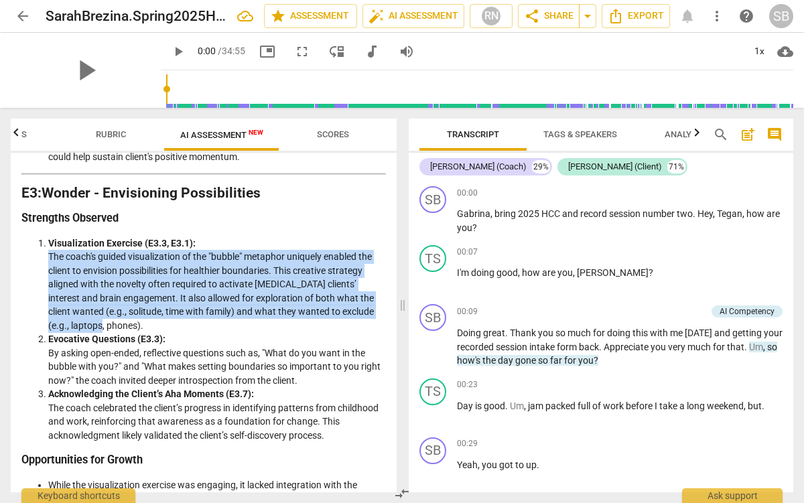
drag, startPoint x: 93, startPoint y: 338, endPoint x: 42, endPoint y: 270, distance: 84.7
click at [42, 270] on ol "Visualization Exercise (E3.3, E3.1): The coach's guided visualization of the "b…" at bounding box center [203, 340] width 365 height 206
copy li "The coach's guided visualization of the "bubble" metaphor uniquely enabled the …"
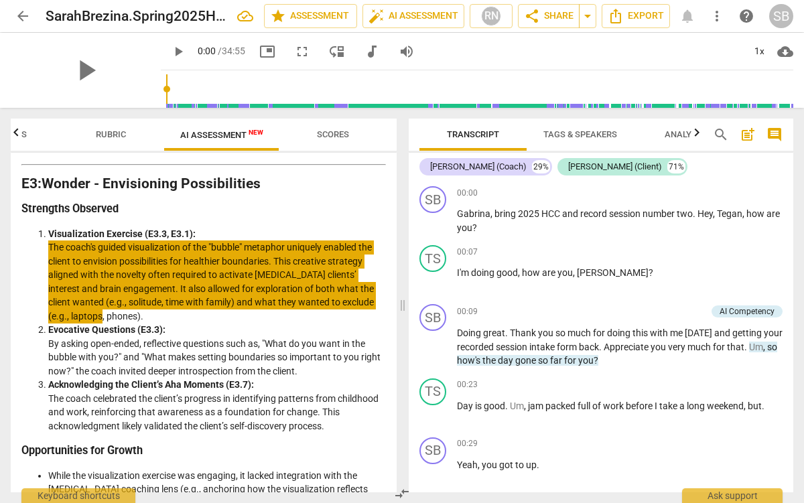
scroll to position [1155, 0]
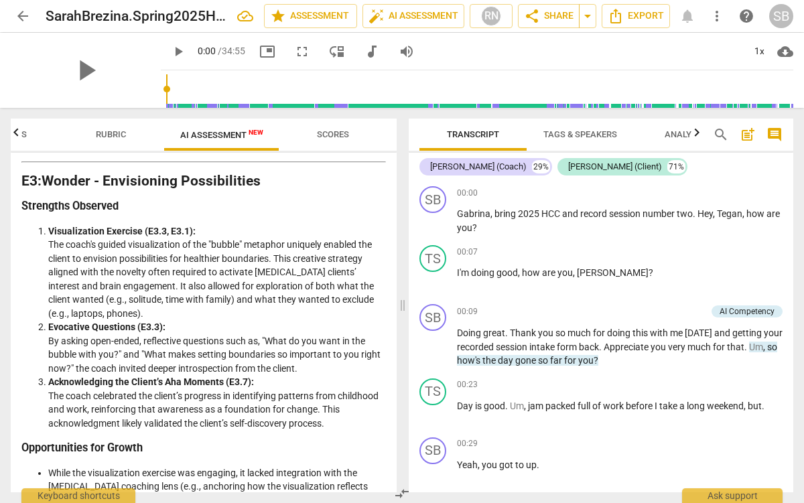
click at [318, 375] on li "Evocative Questions (E3.3): By asking open-ended, reflective questions such as,…" at bounding box center [217, 347] width 338 height 55
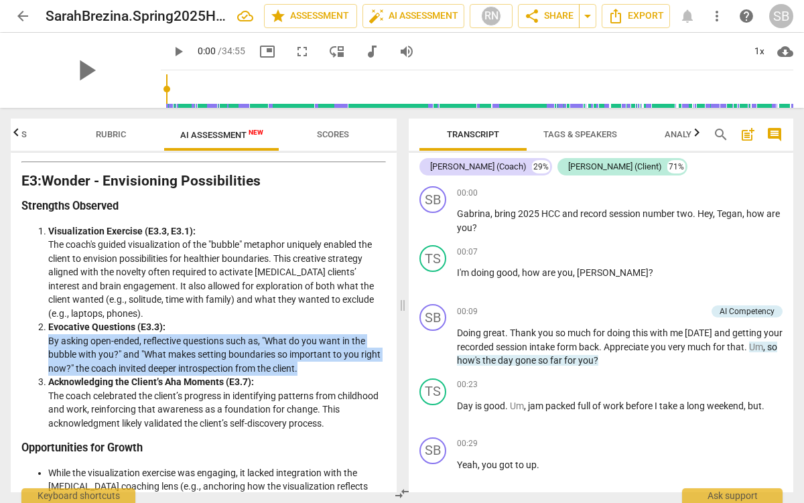
drag, startPoint x: 316, startPoint y: 384, endPoint x: 35, endPoint y: 356, distance: 282.9
click at [37, 355] on ol "Visualization Exercise (E3.3, E3.1): The coach's guided visualization of the "b…" at bounding box center [203, 328] width 365 height 206
copy li "By asking open-ended, reflective questions such as, "What do you want in the bu…"
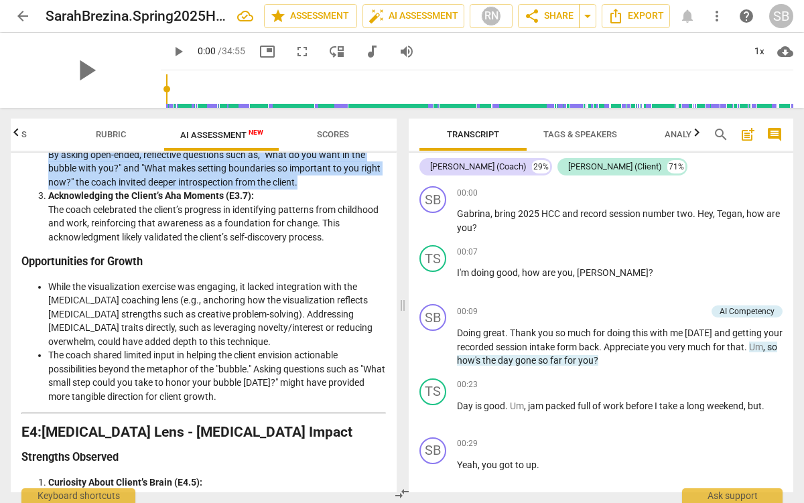
scroll to position [1340, 0]
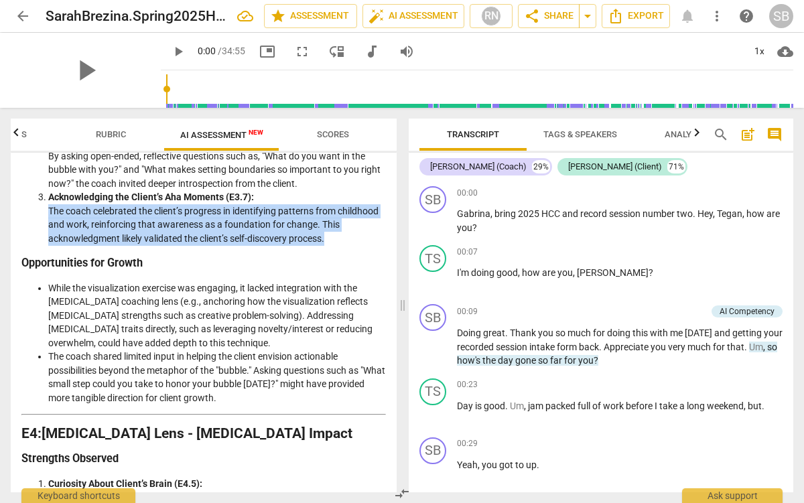
drag, startPoint x: 359, startPoint y: 255, endPoint x: 27, endPoint y: 228, distance: 332.9
click at [27, 228] on ol "Visualization Exercise (E3.3, E3.1): The coach's guided visualization of the "b…" at bounding box center [203, 143] width 365 height 206
copy li "The coach celebrated the client’s progress in identifying patterns from childho…"
